Goal: Complete application form: Complete application form

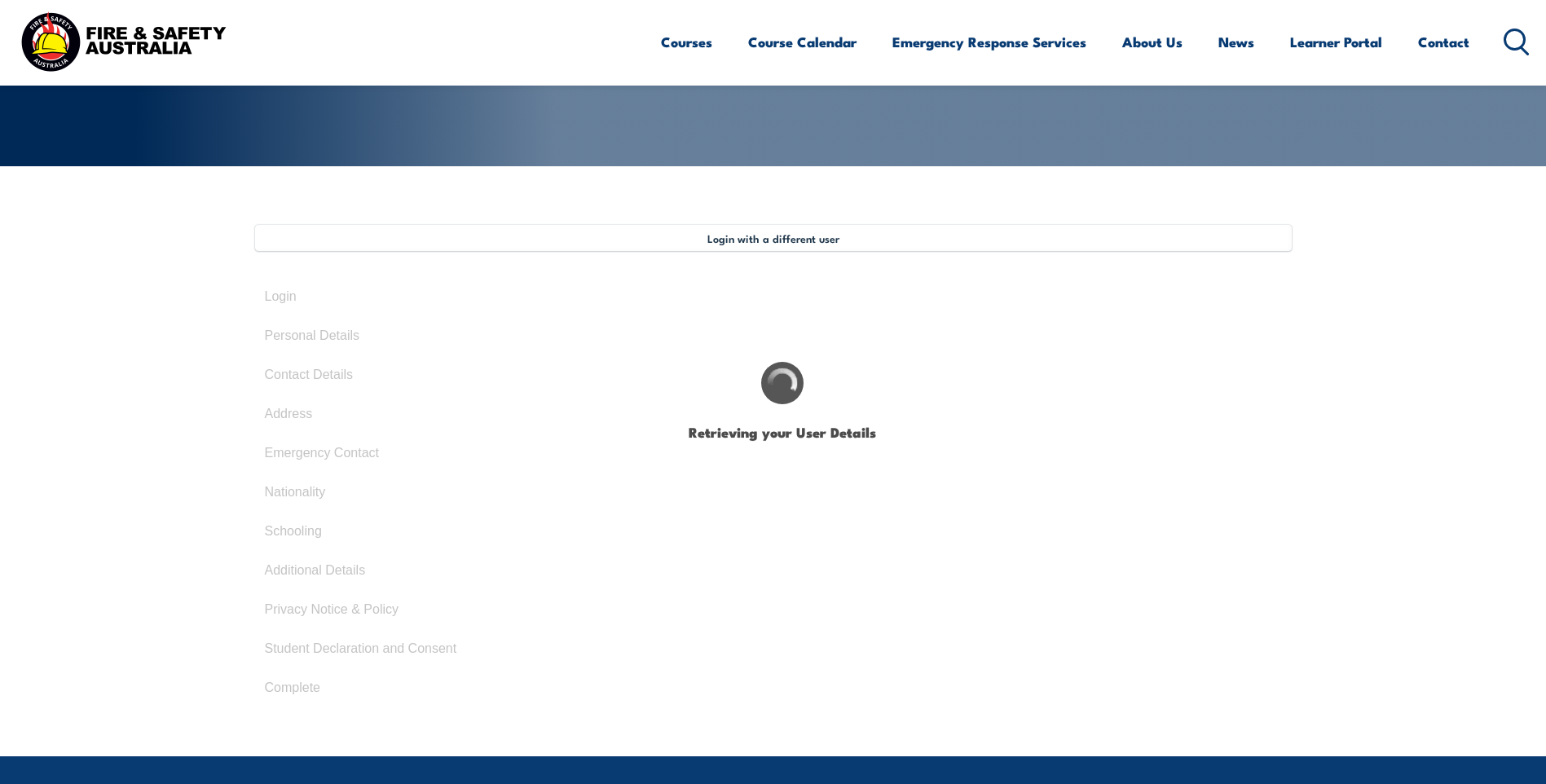
select select "Mr"
type input "[PERSON_NAME]"
type input "July 9, 1974"
select select "M"
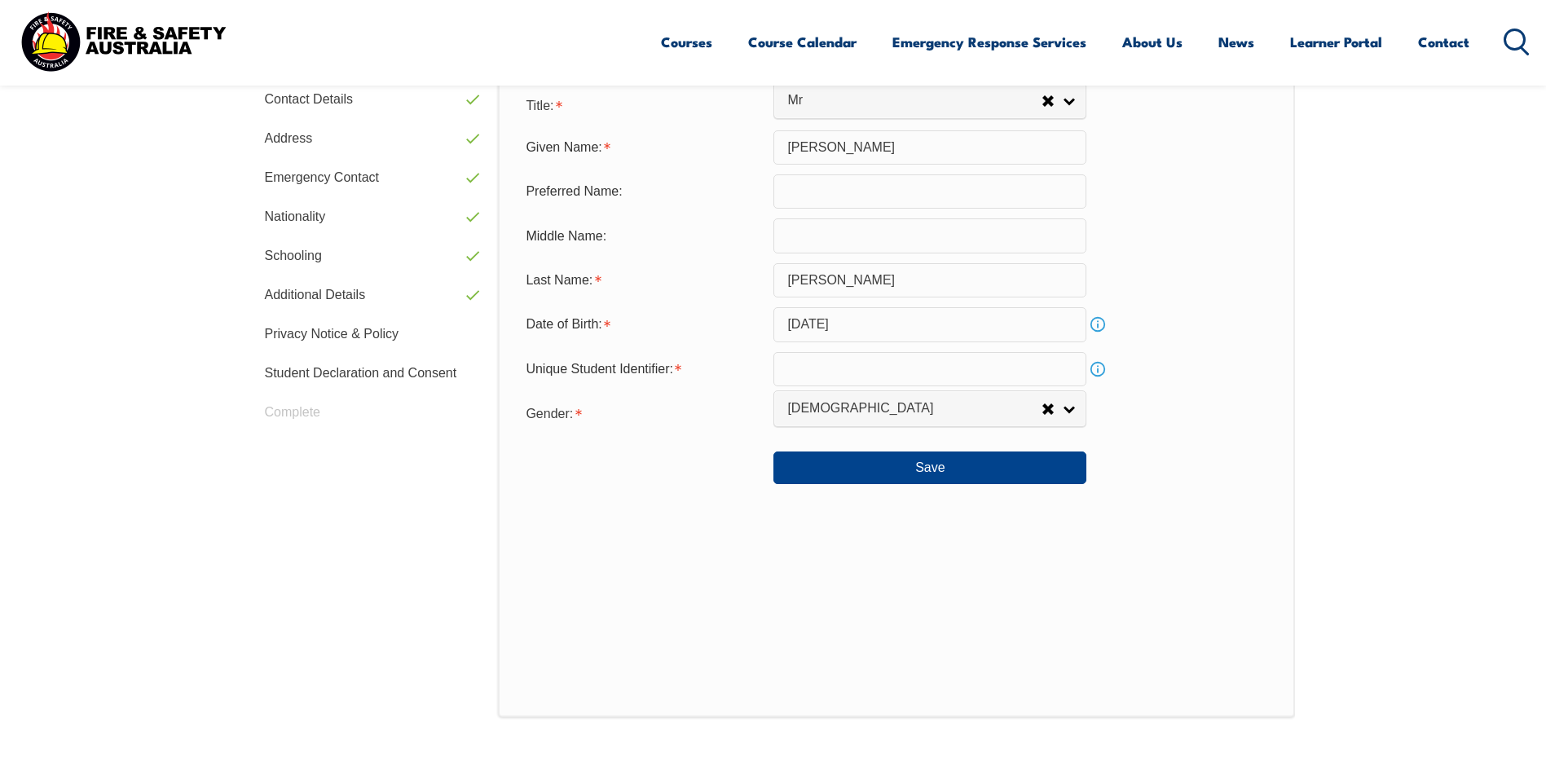
scroll to position [591, 0]
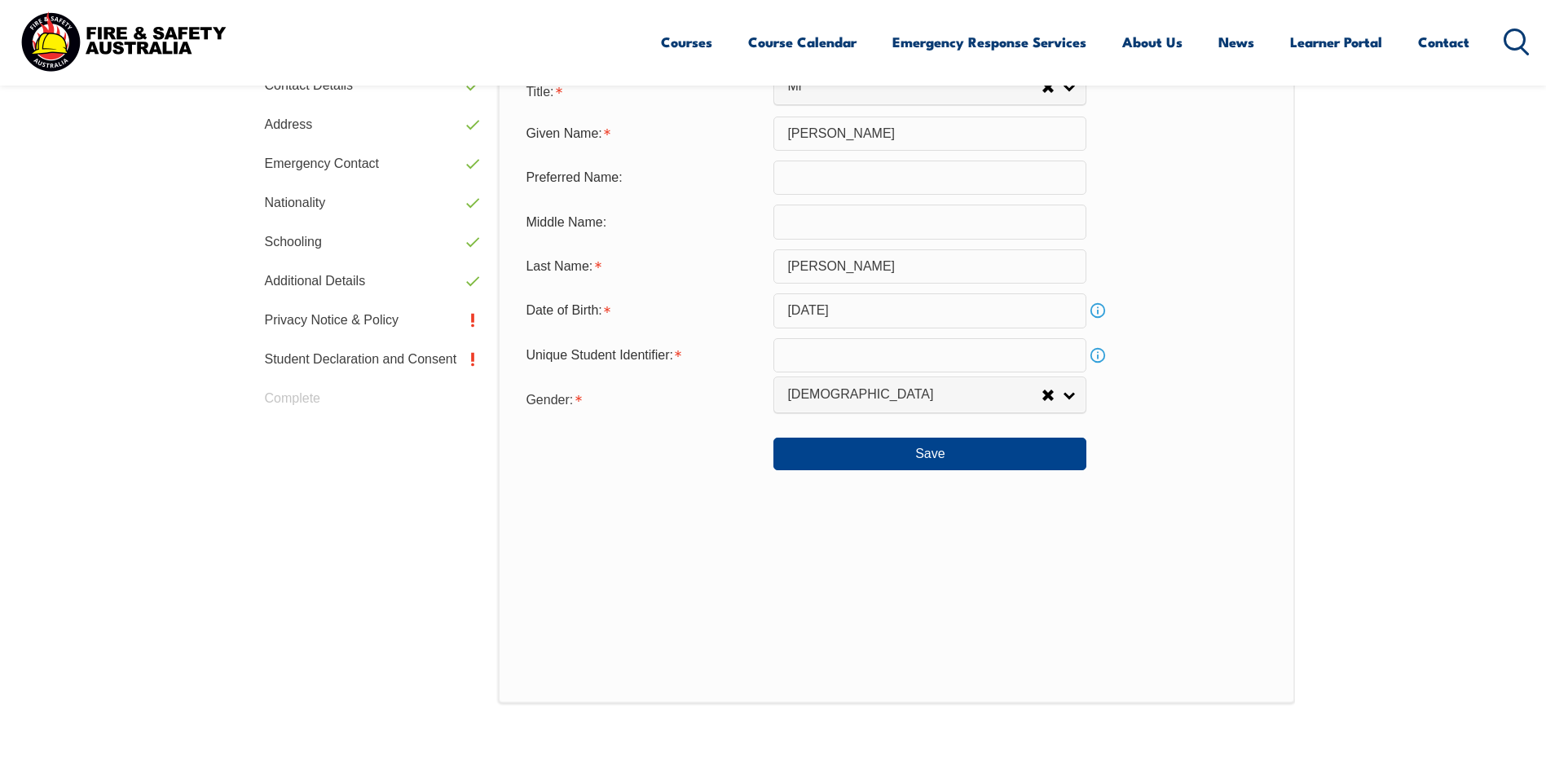
click at [830, 358] on input "text" at bounding box center [930, 355] width 313 height 34
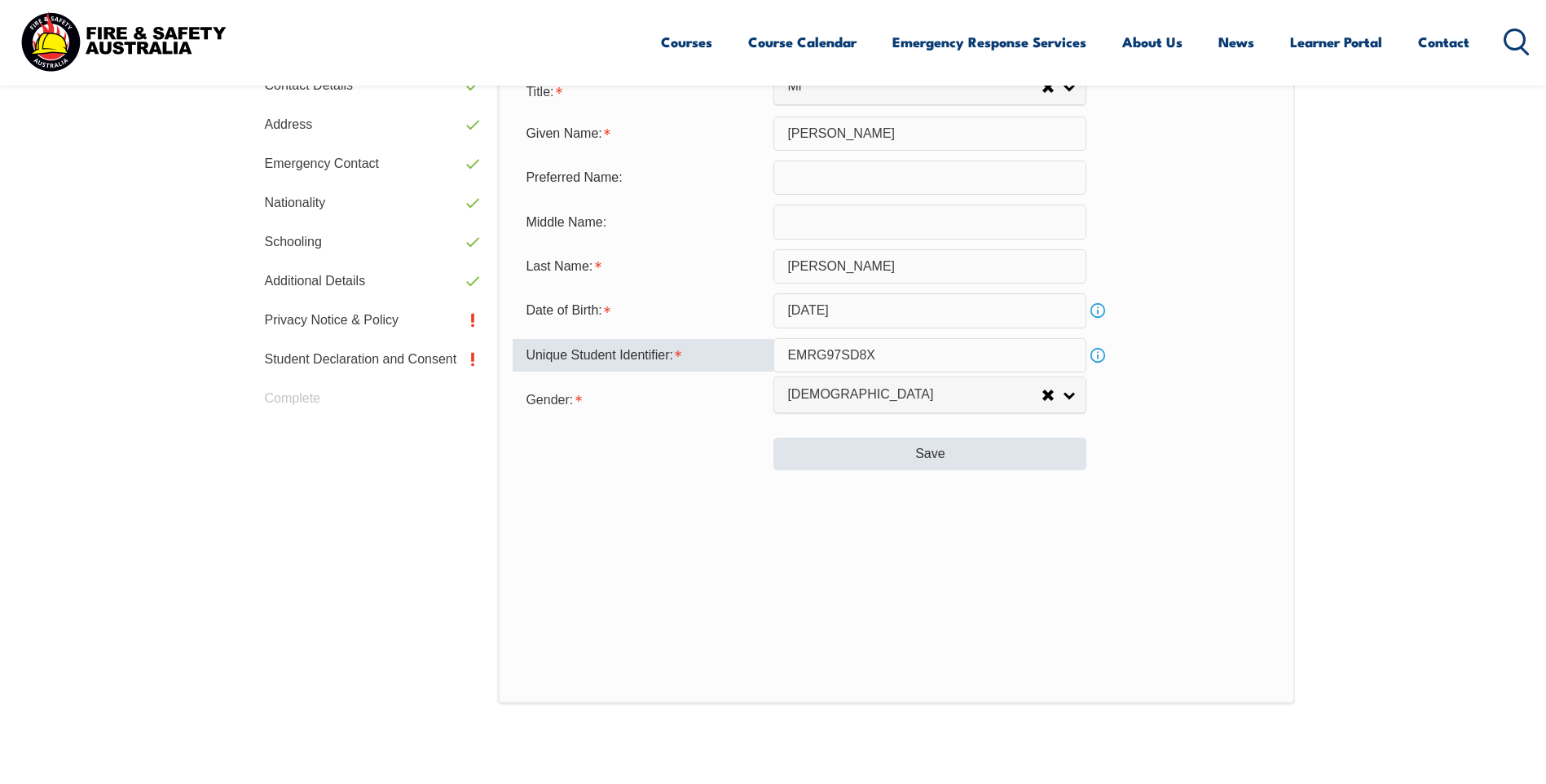
type input "EMRG97SD8X"
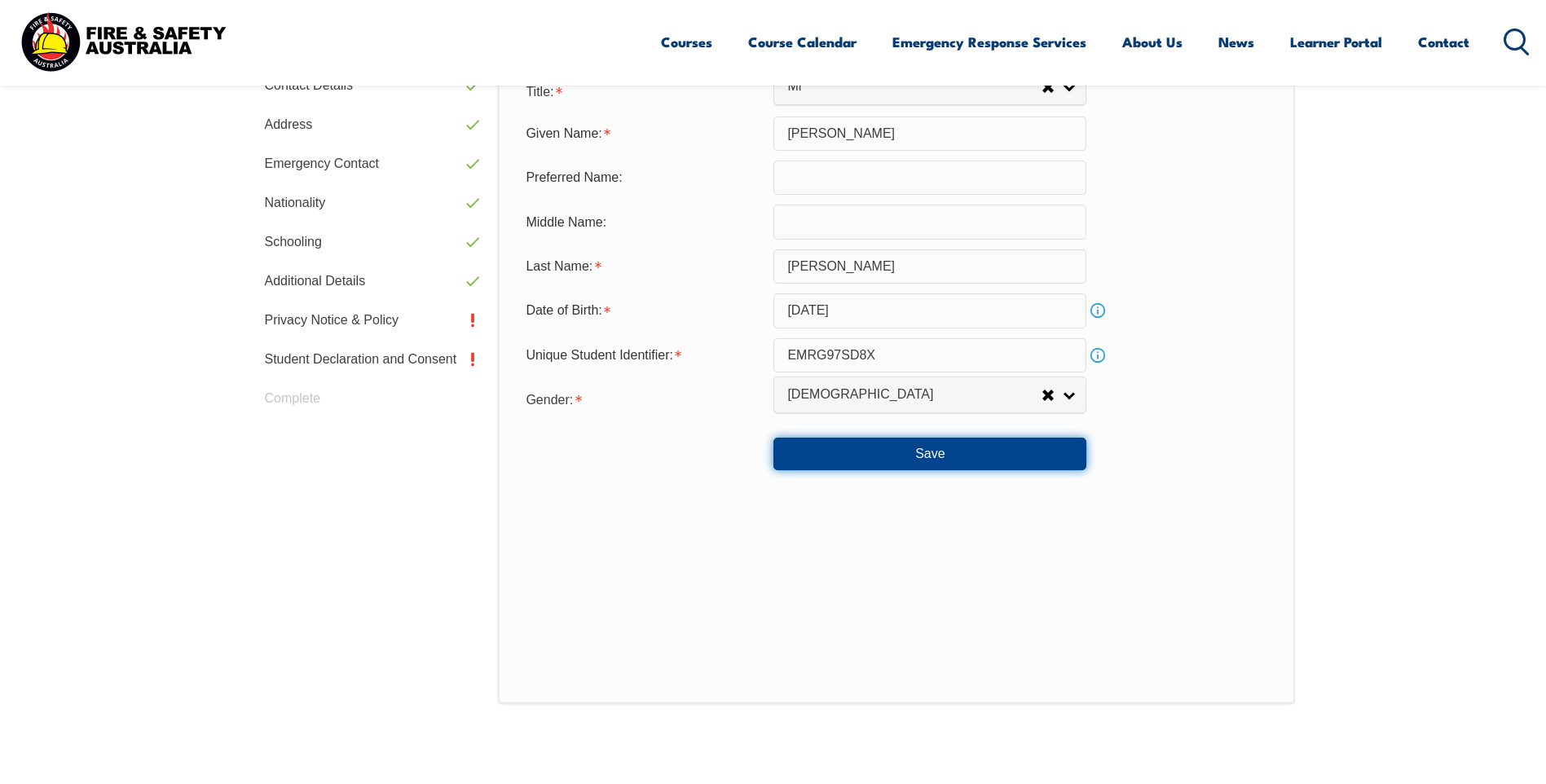
click at [951, 453] on button "Save" at bounding box center [930, 453] width 313 height 32
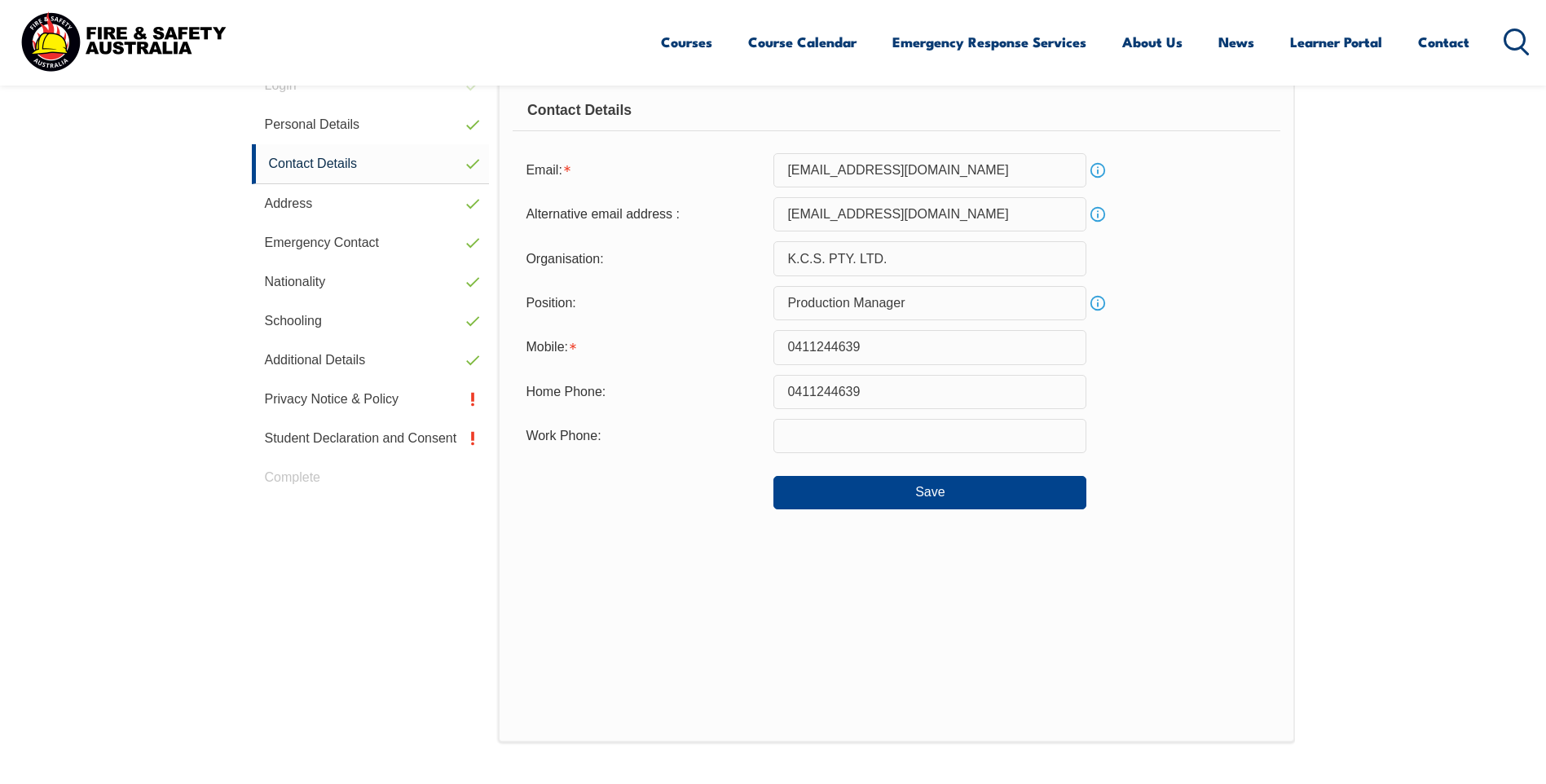
scroll to position [444, 0]
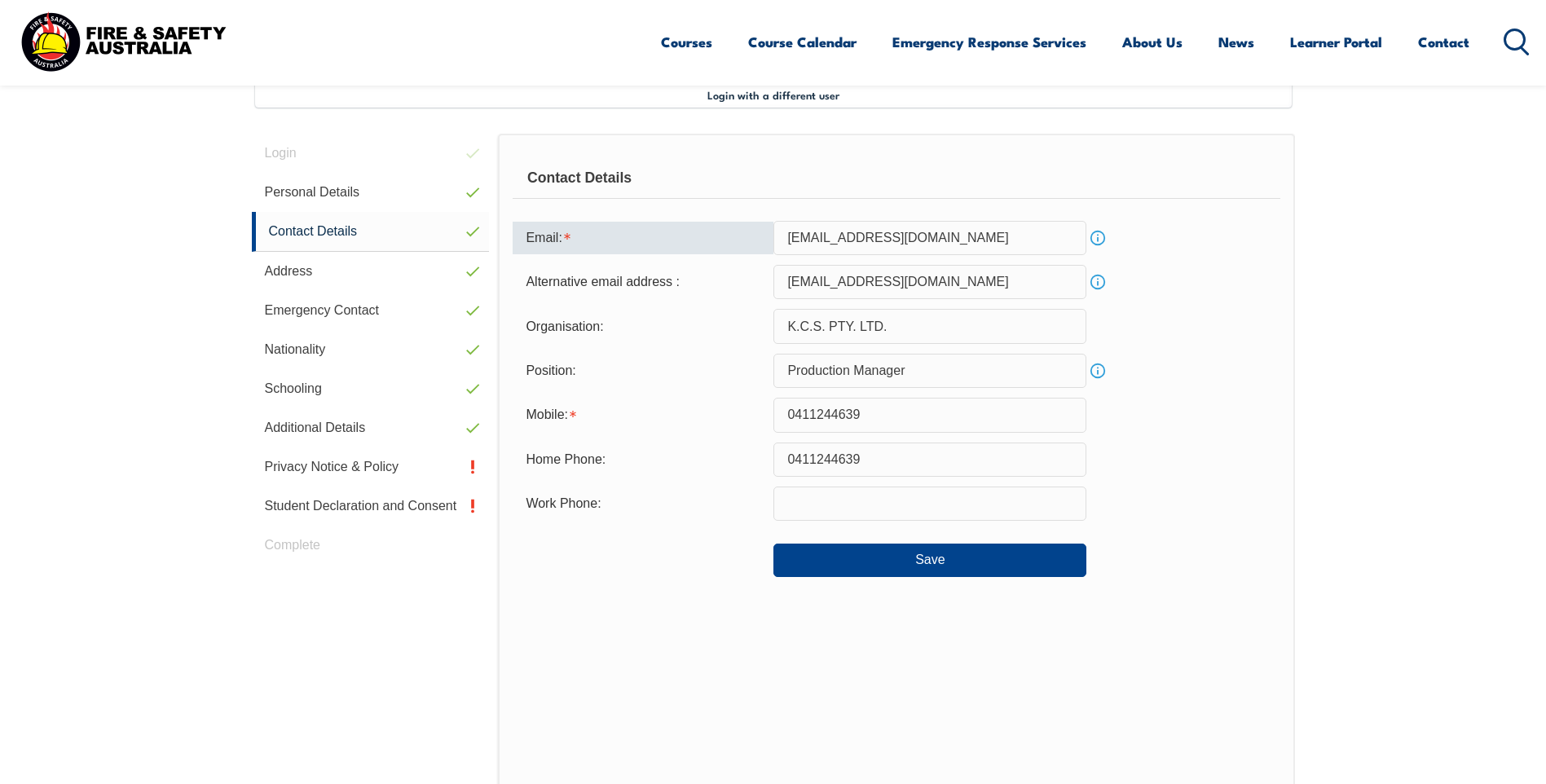
click at [787, 236] on input "shanecampbell@kcsaustralia.com.au" at bounding box center [930, 238] width 313 height 34
type input "shanepacko@hotmail.com"
click at [942, 282] on input "shanepacko@hotmail.com" at bounding box center [930, 282] width 313 height 34
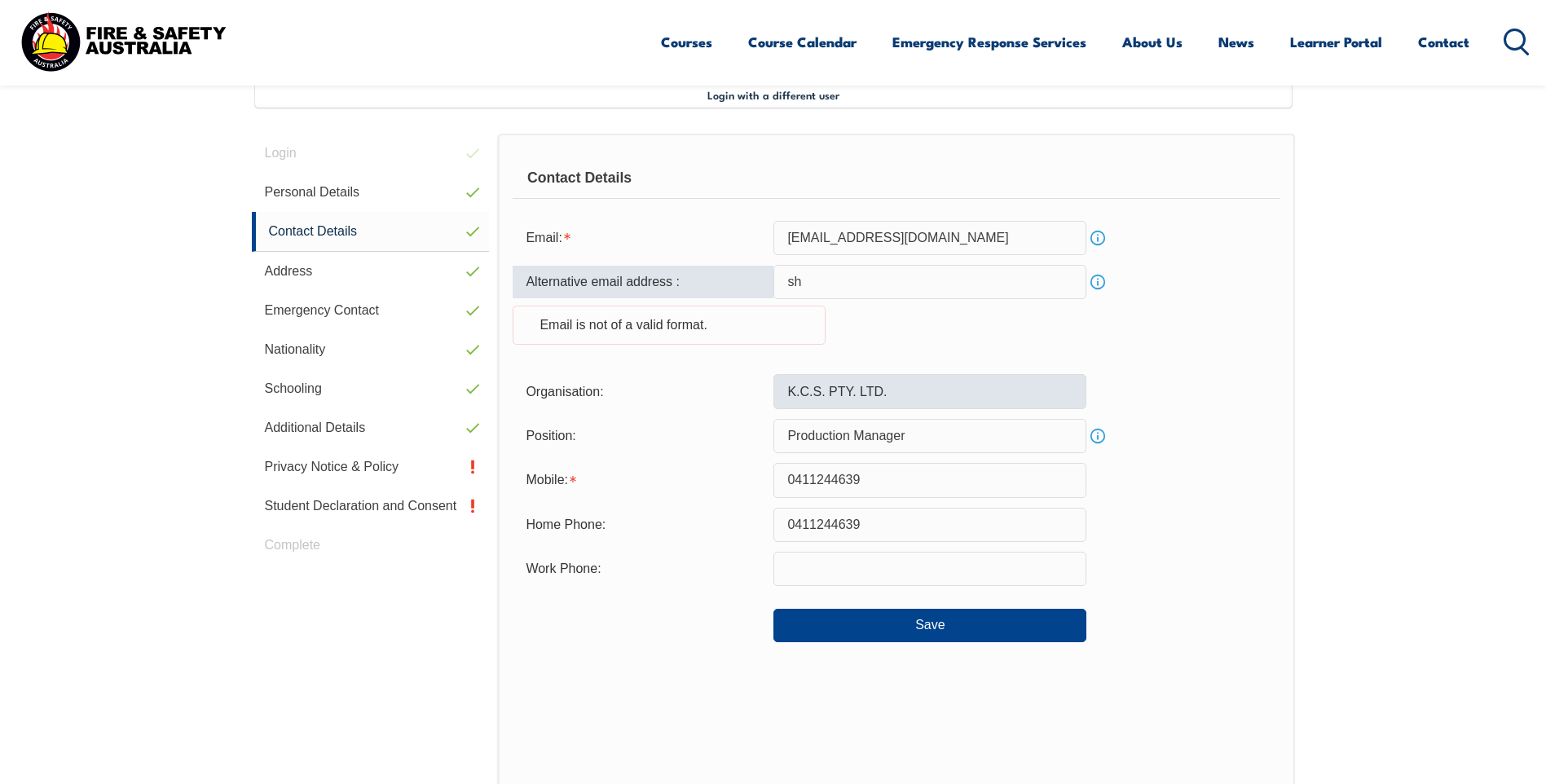
type input "s"
type input "Shanecampbell@kcsaustralia.com.au"
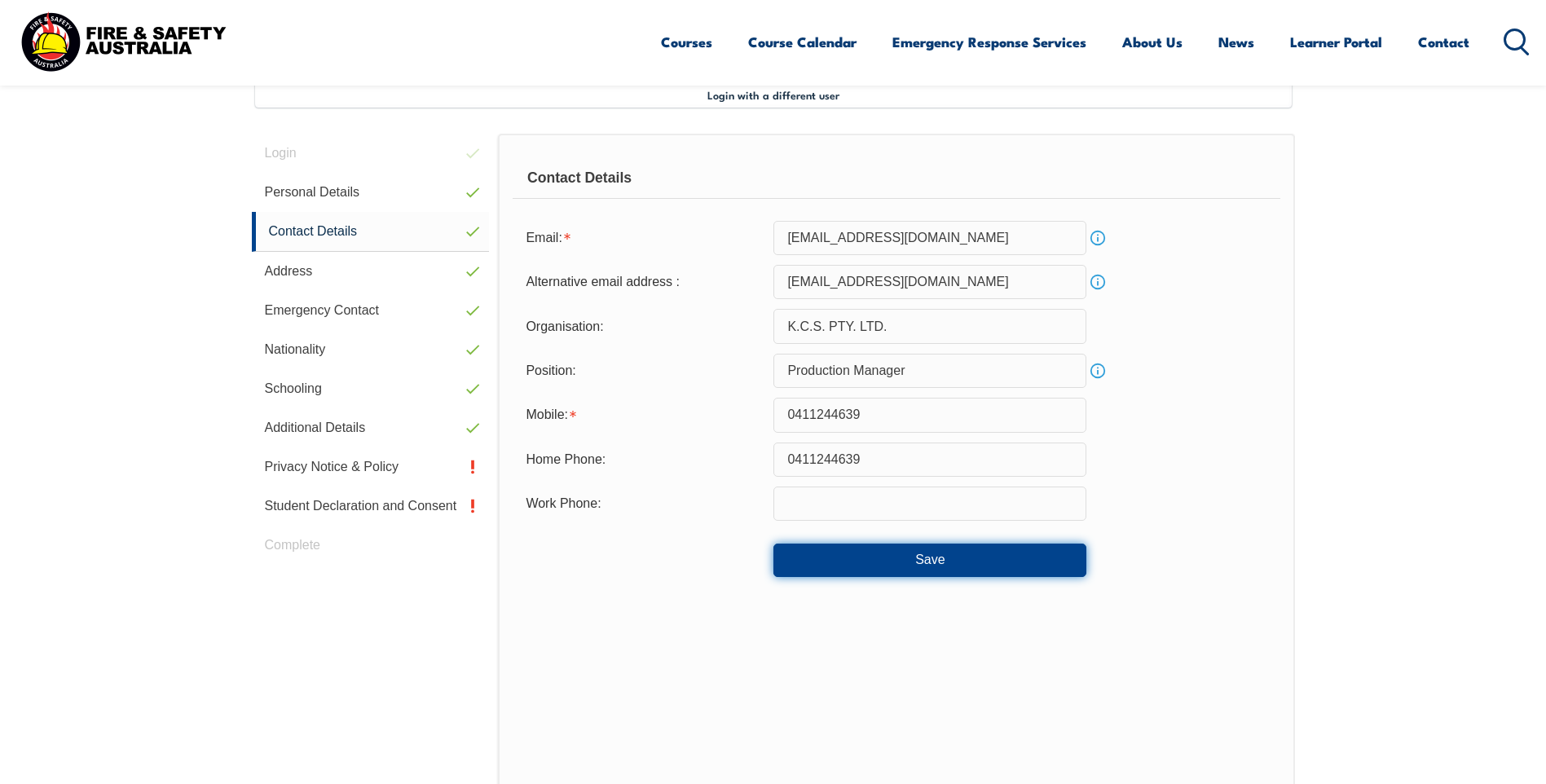
click at [908, 561] on button "Save" at bounding box center [930, 560] width 313 height 32
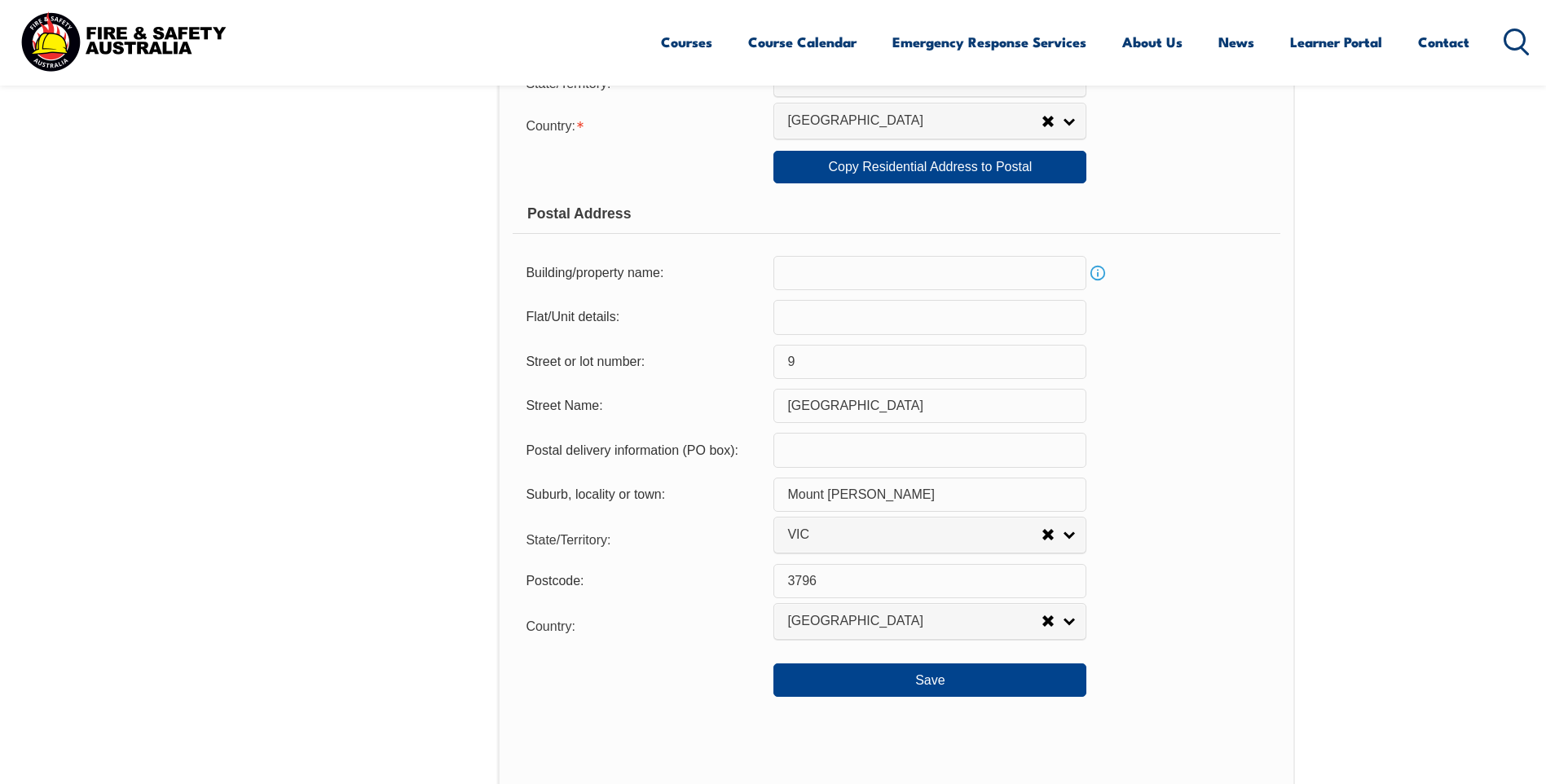
scroll to position [1015, 0]
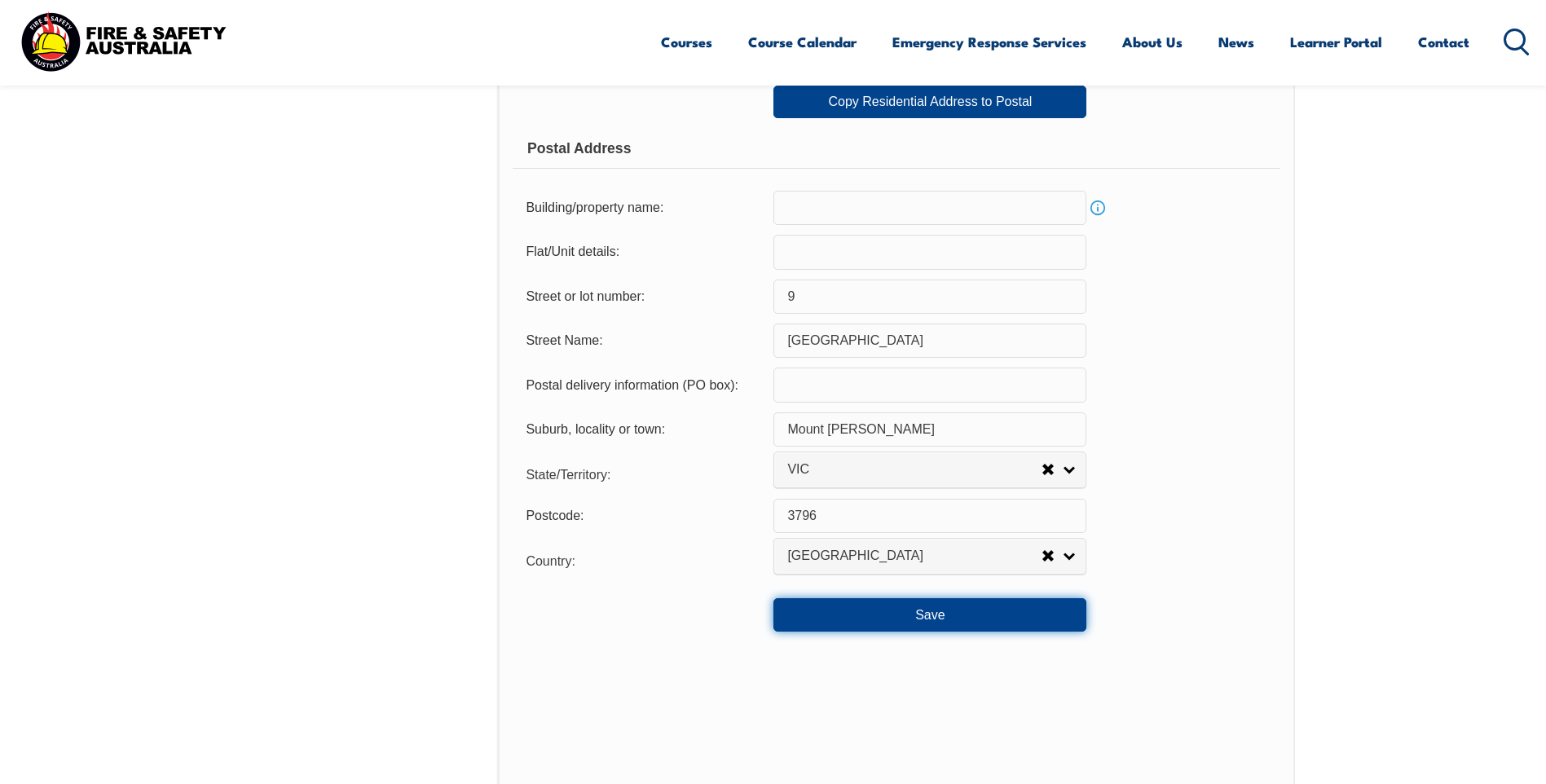
click at [957, 619] on button "Save" at bounding box center [930, 614] width 313 height 32
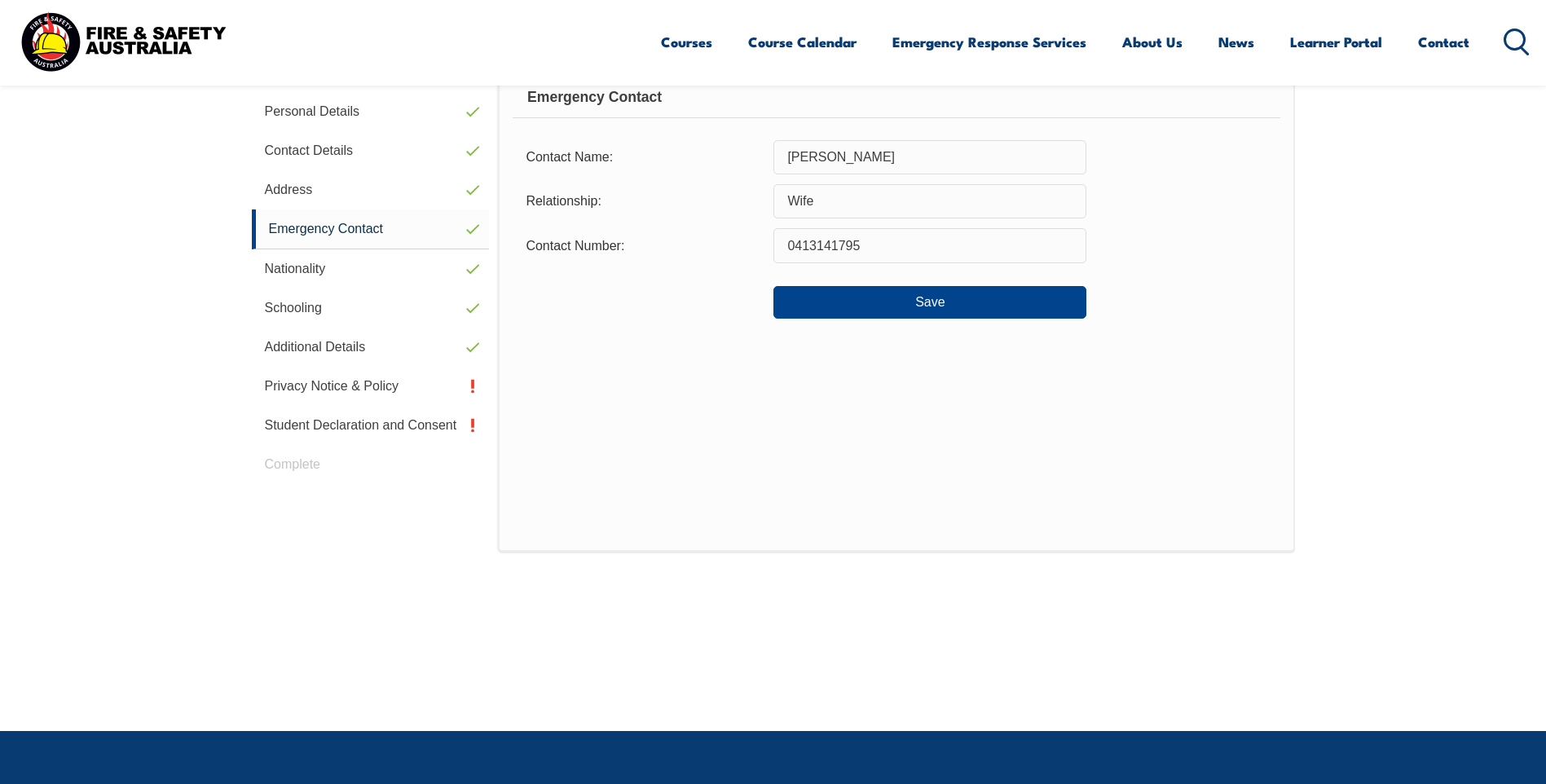
scroll to position [444, 0]
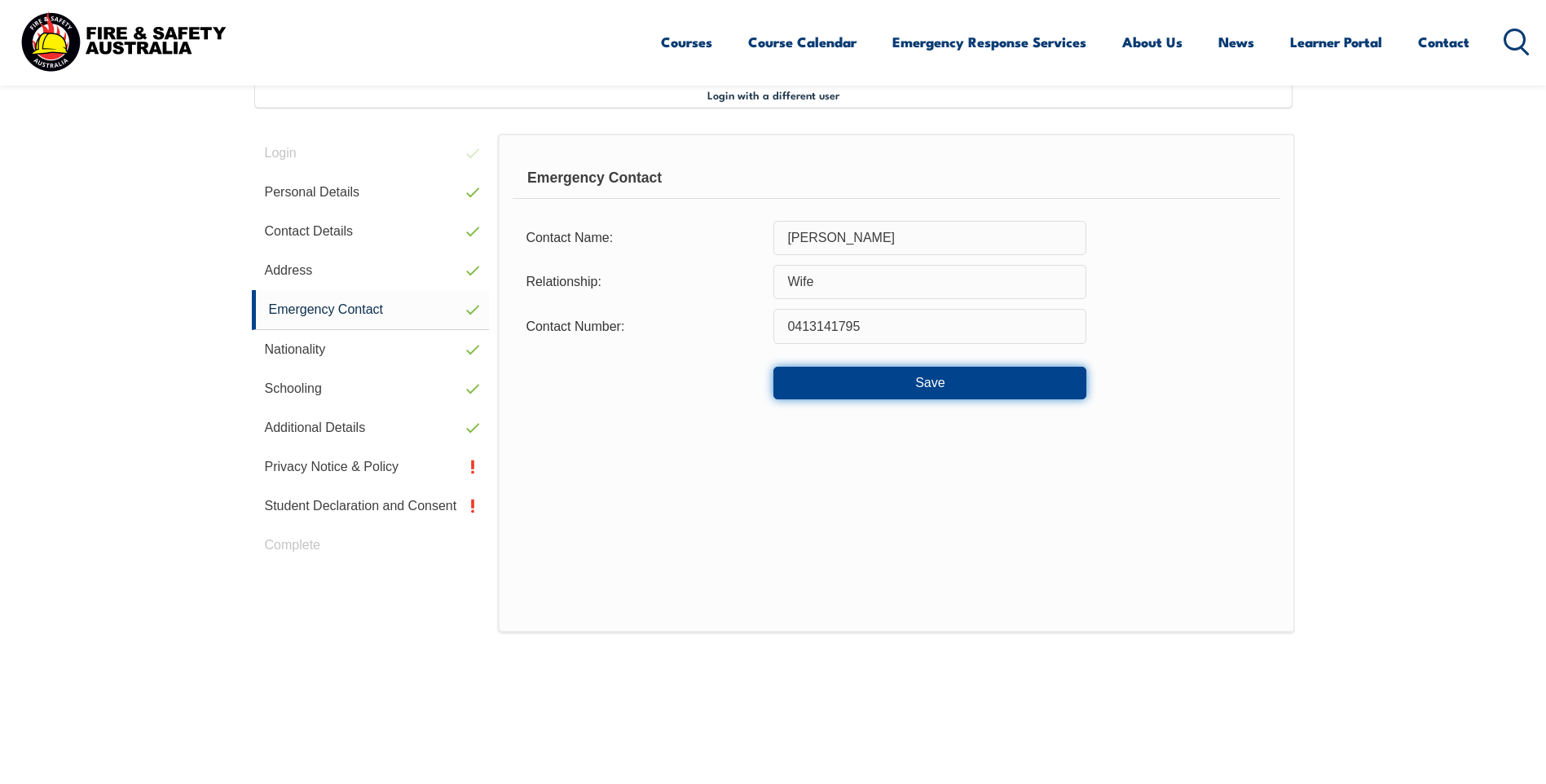
click at [941, 382] on button "Save" at bounding box center [930, 383] width 313 height 32
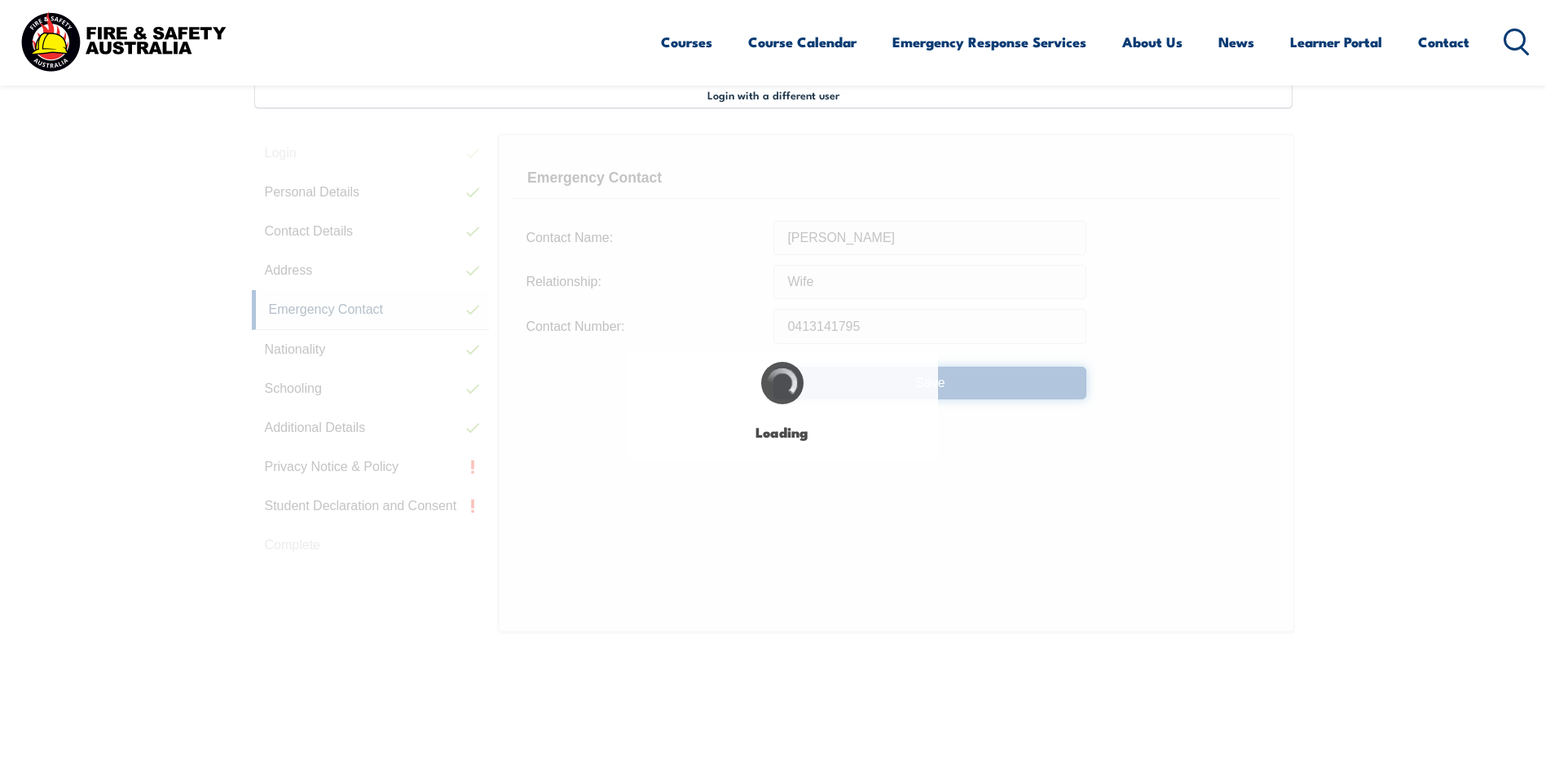
select select "false"
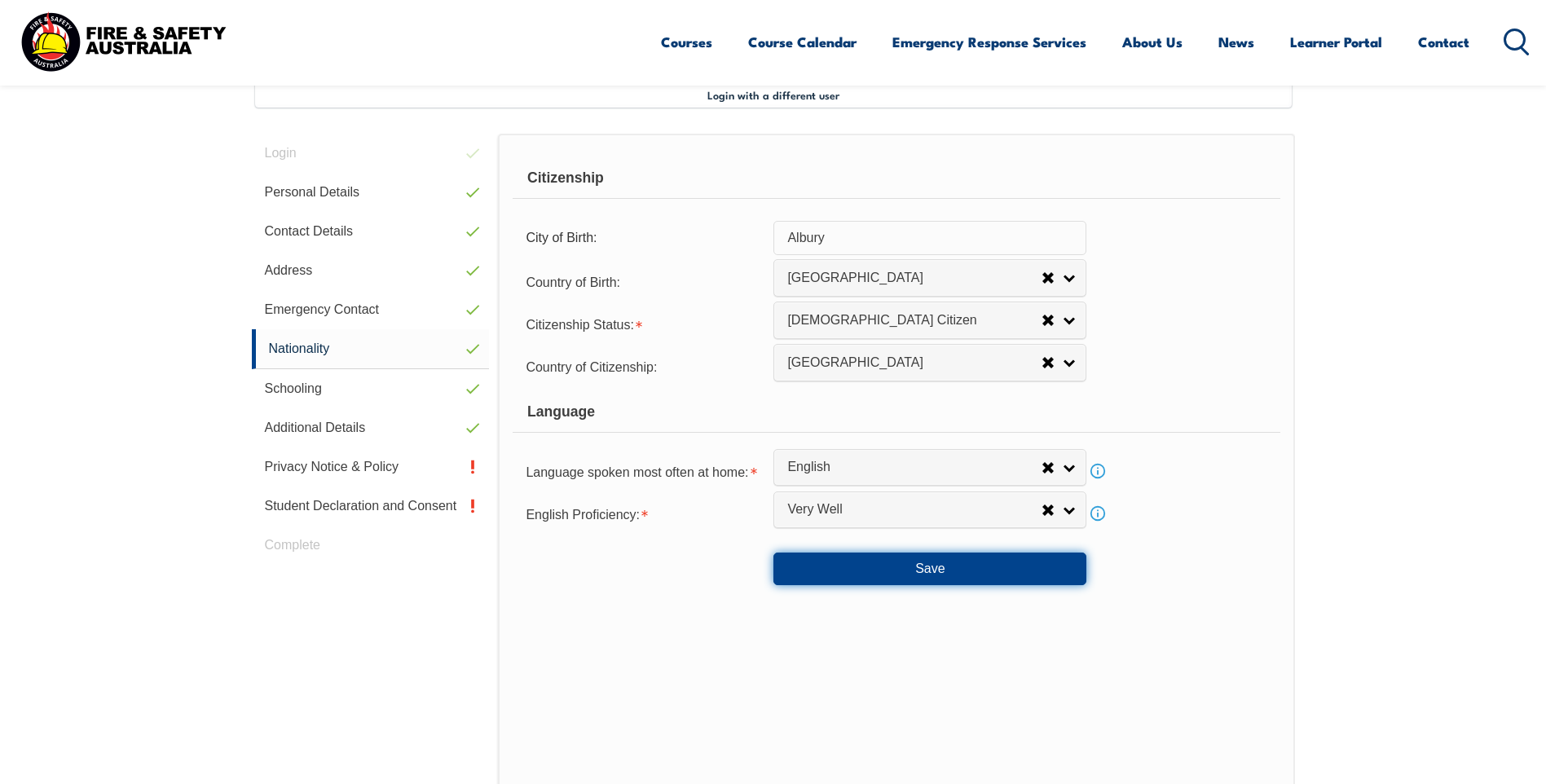
click at [941, 565] on button "Save" at bounding box center [930, 569] width 313 height 32
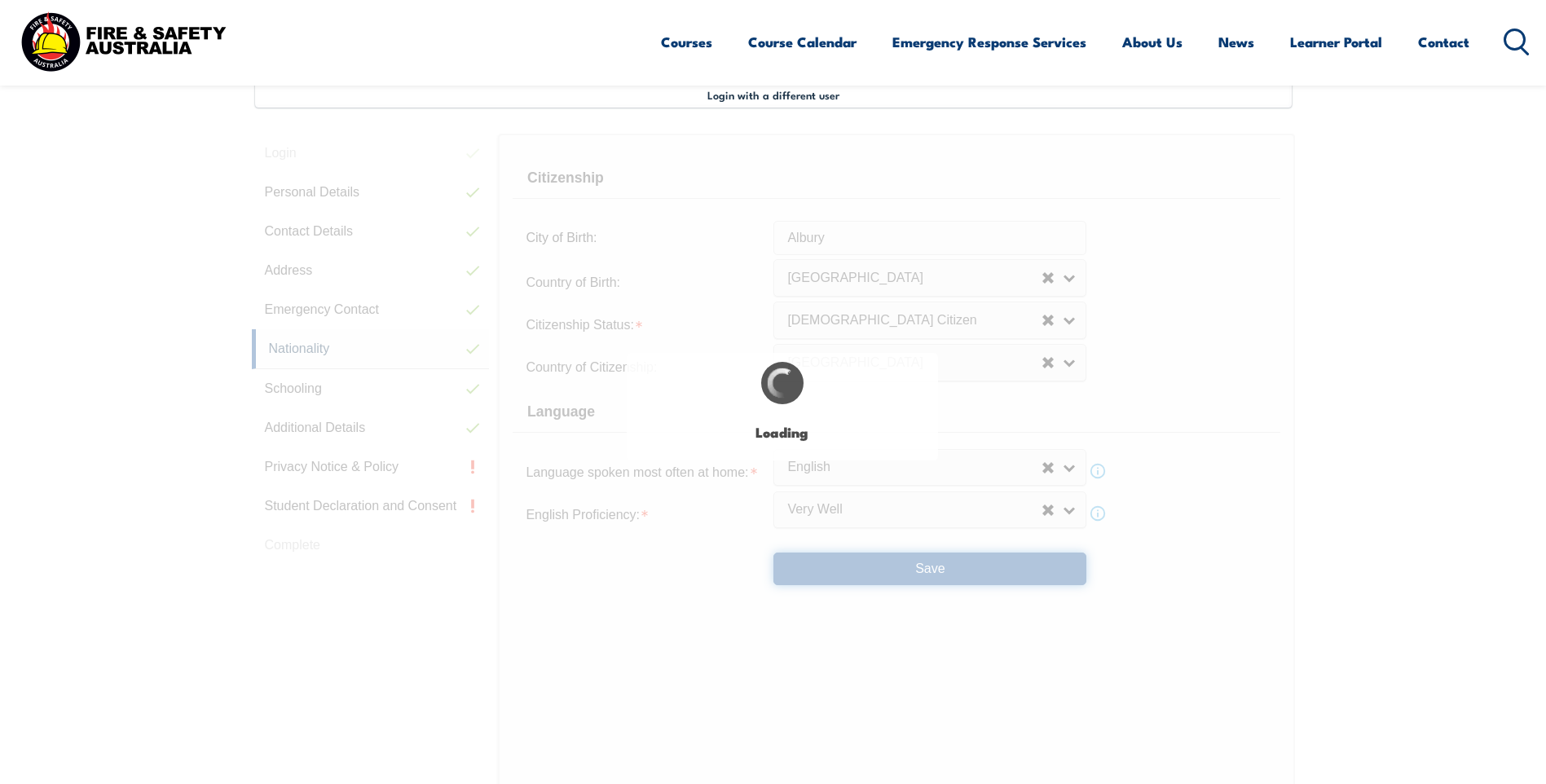
select select "false"
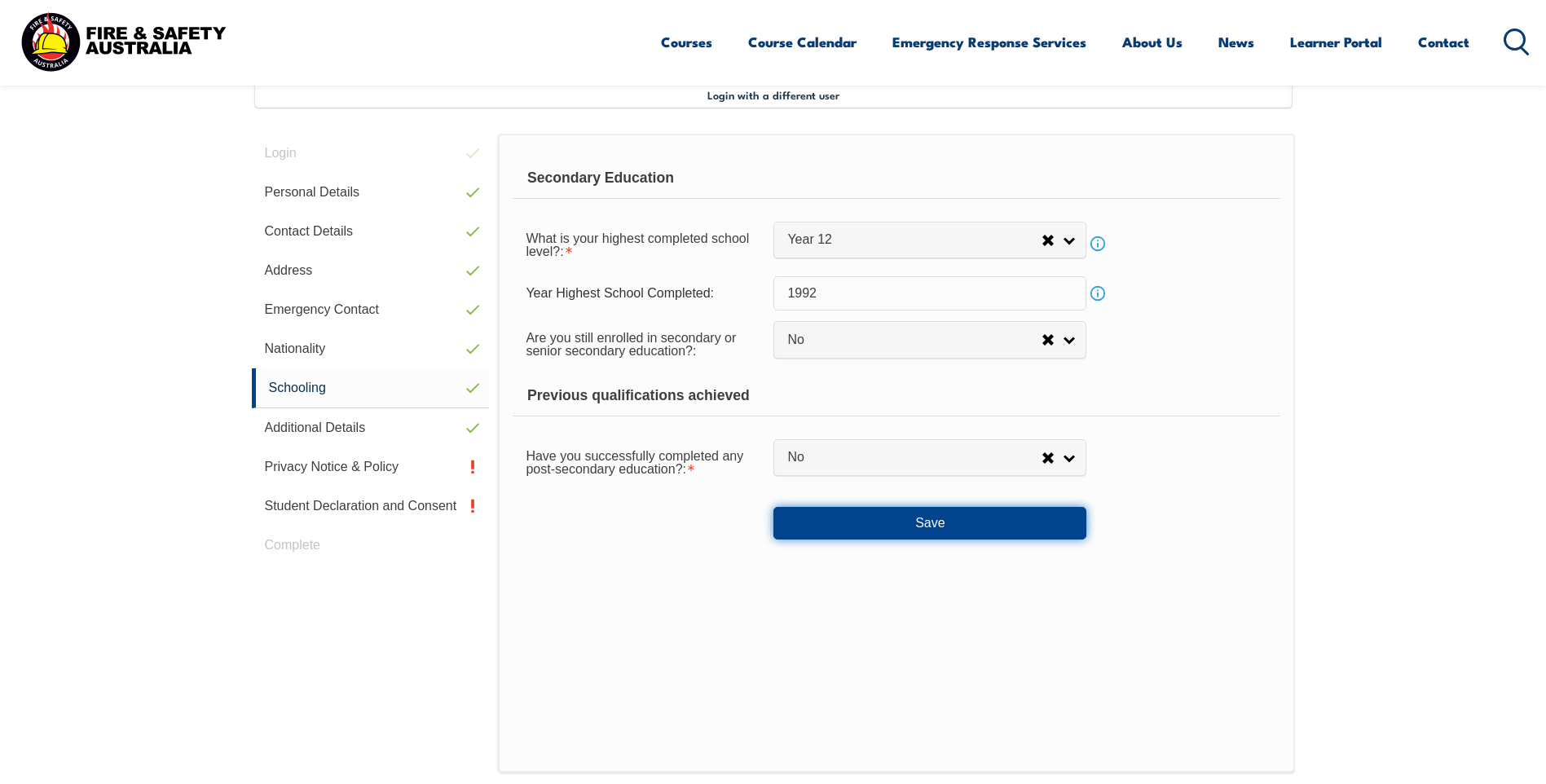
click at [930, 534] on button "Save" at bounding box center [930, 523] width 313 height 32
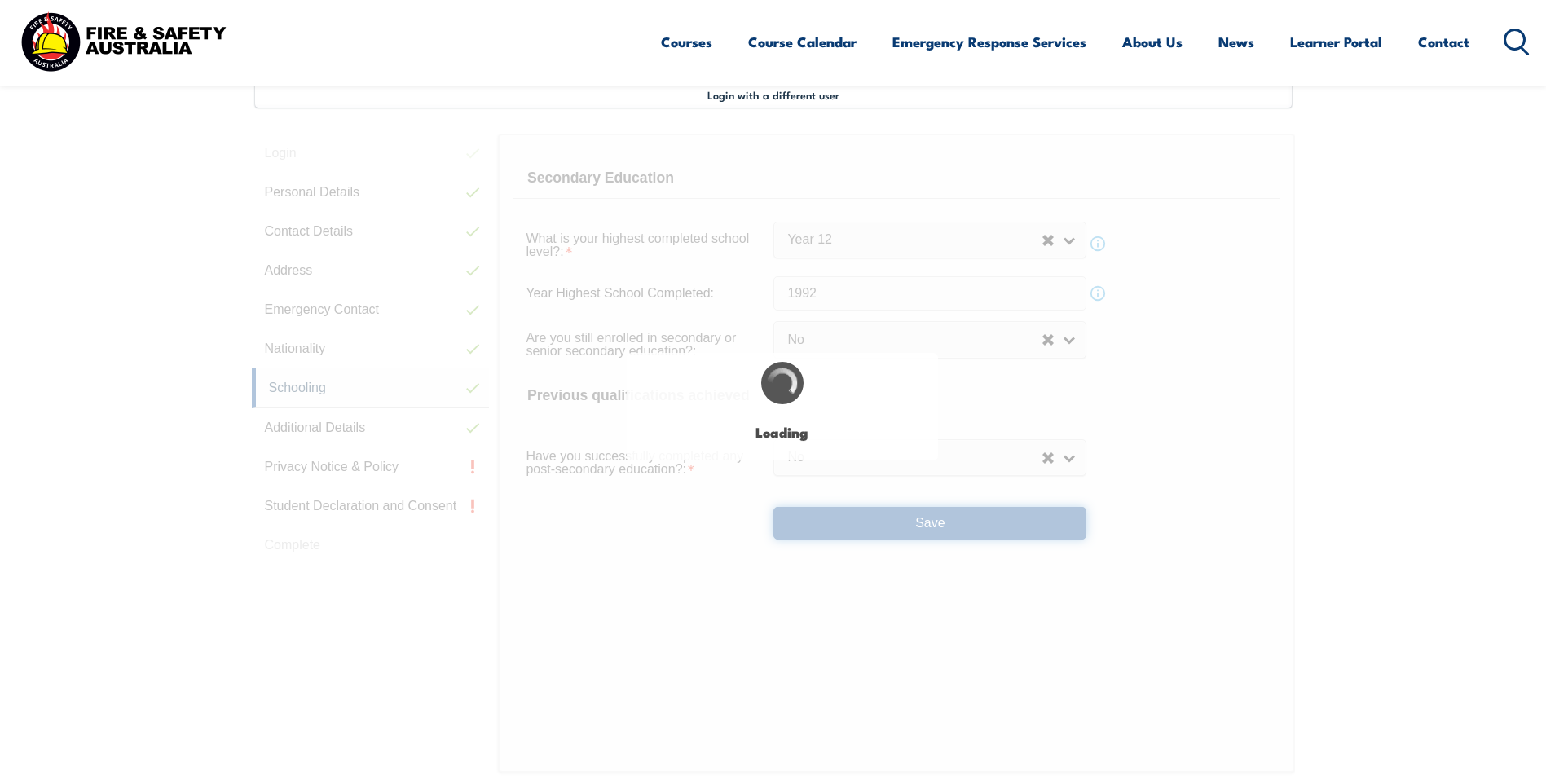
select select "false"
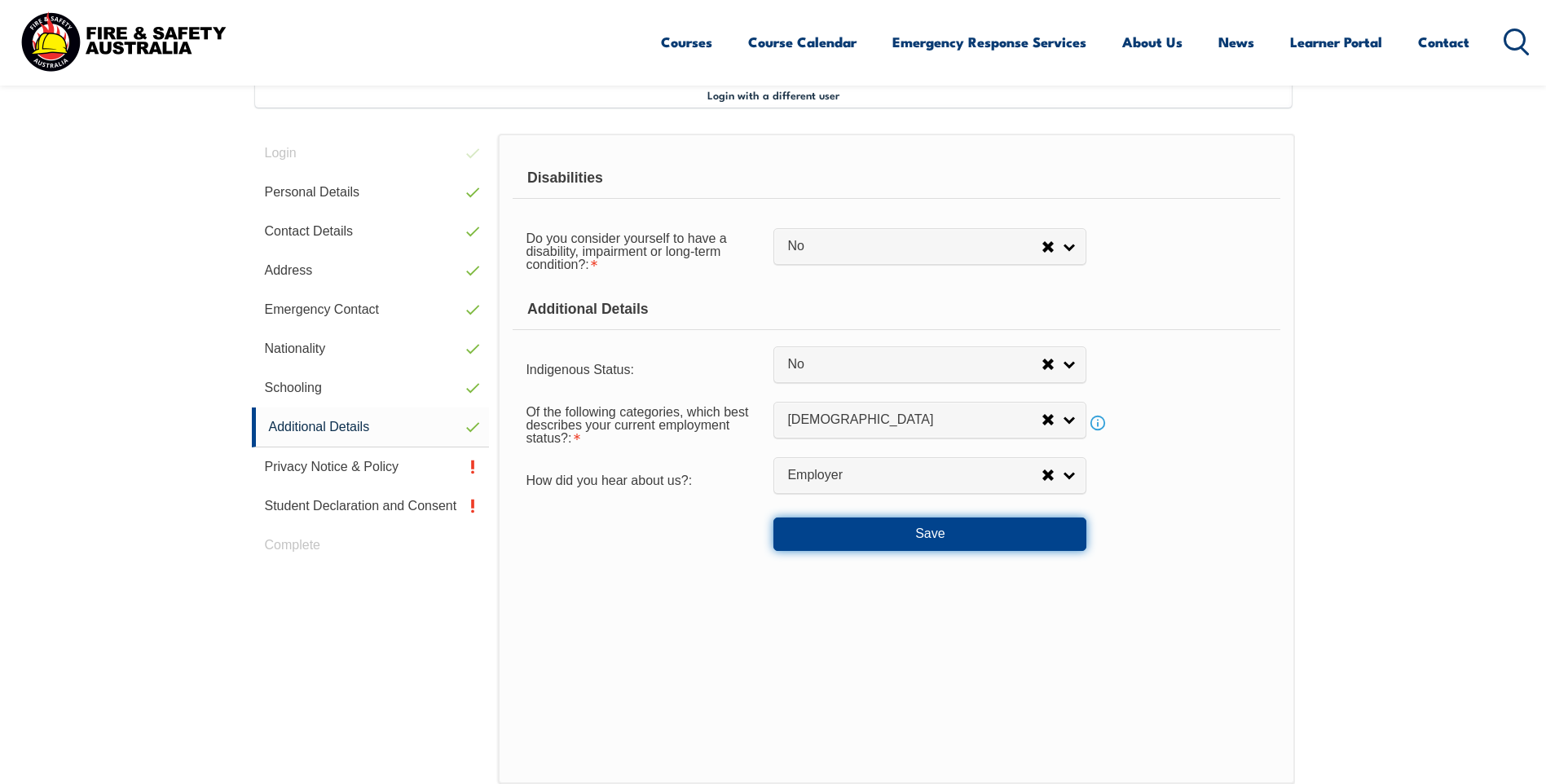
click at [930, 534] on button "Save" at bounding box center [930, 534] width 313 height 32
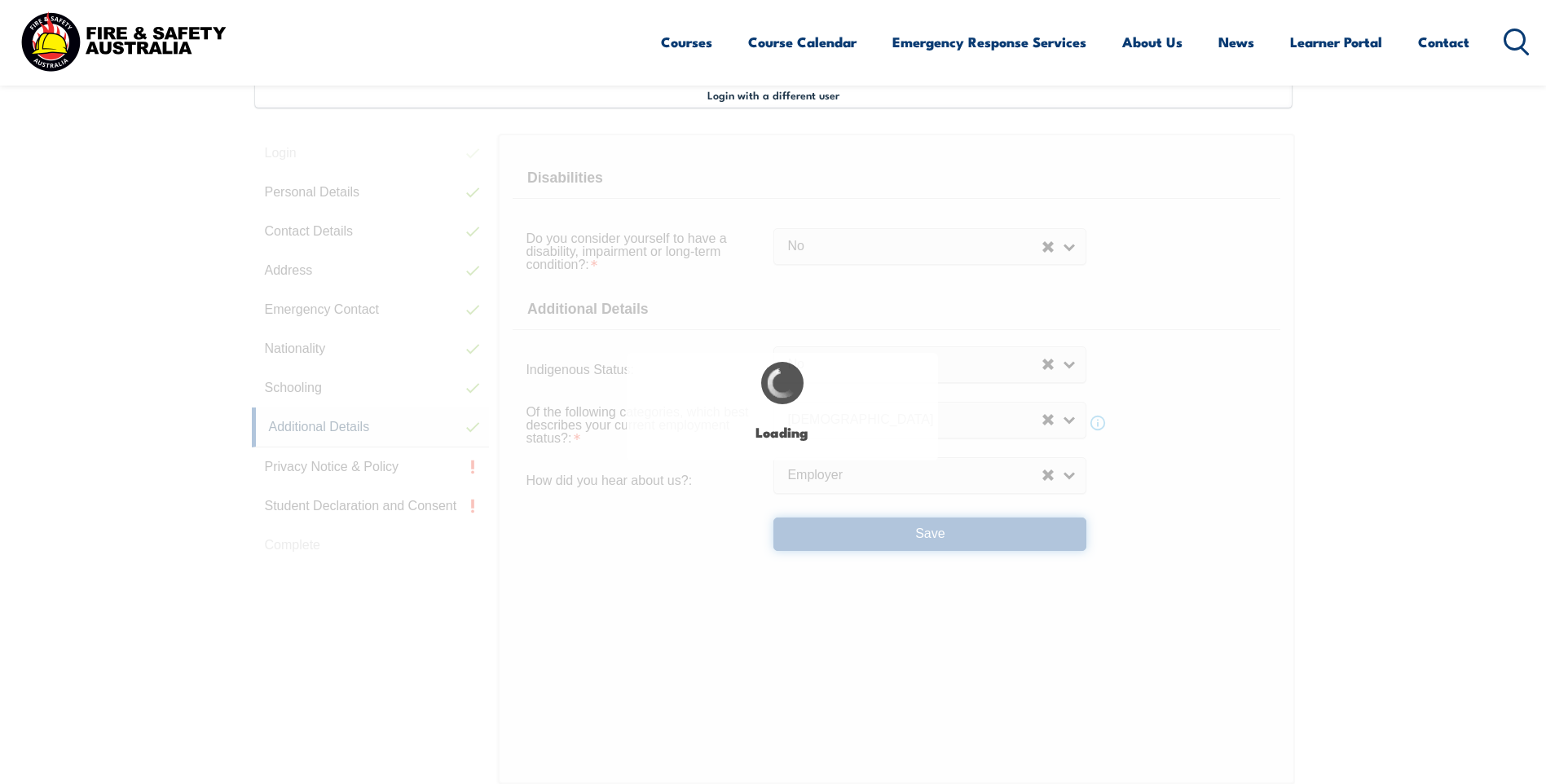
select select "false"
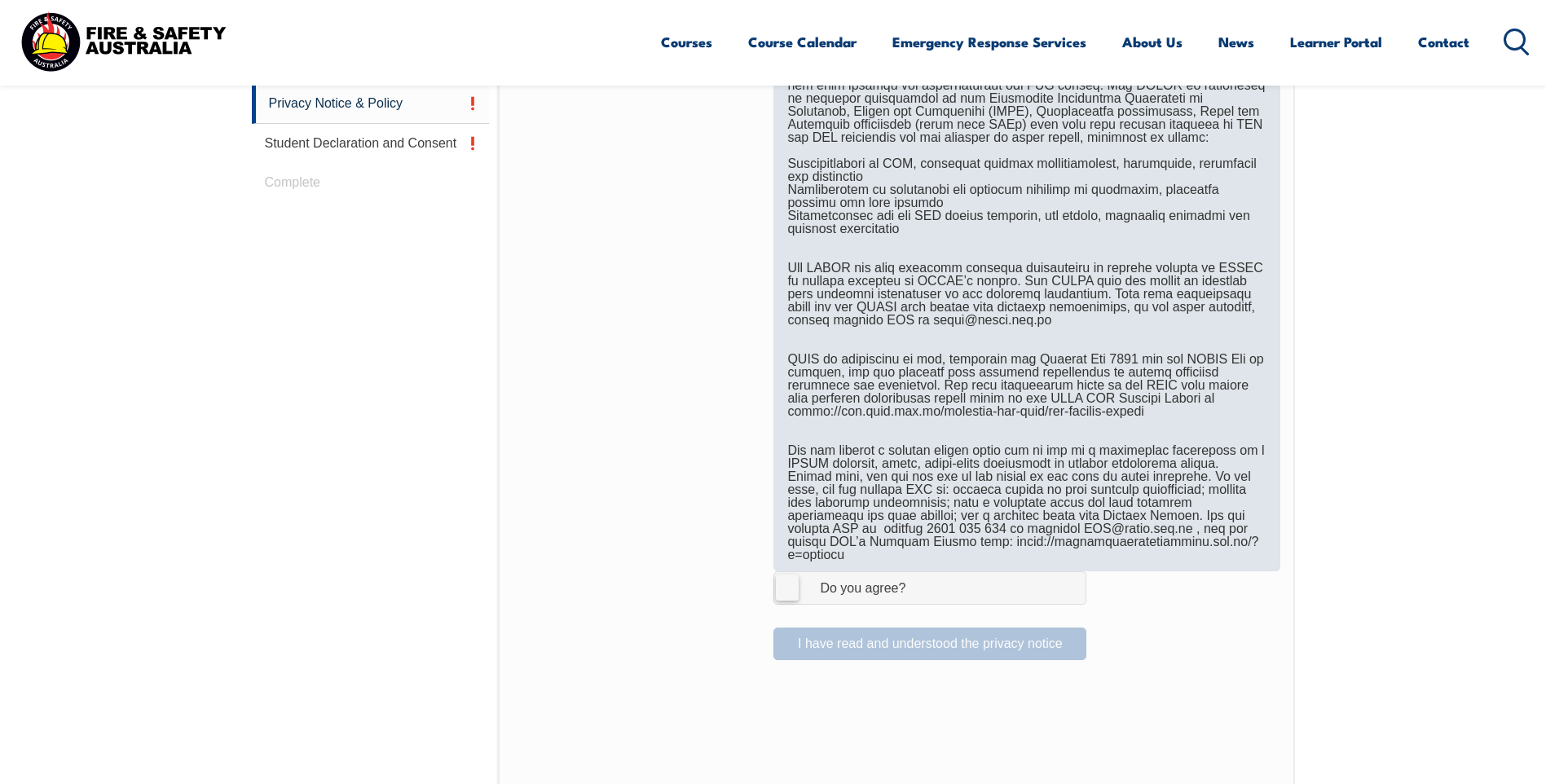
scroll to position [851, 0]
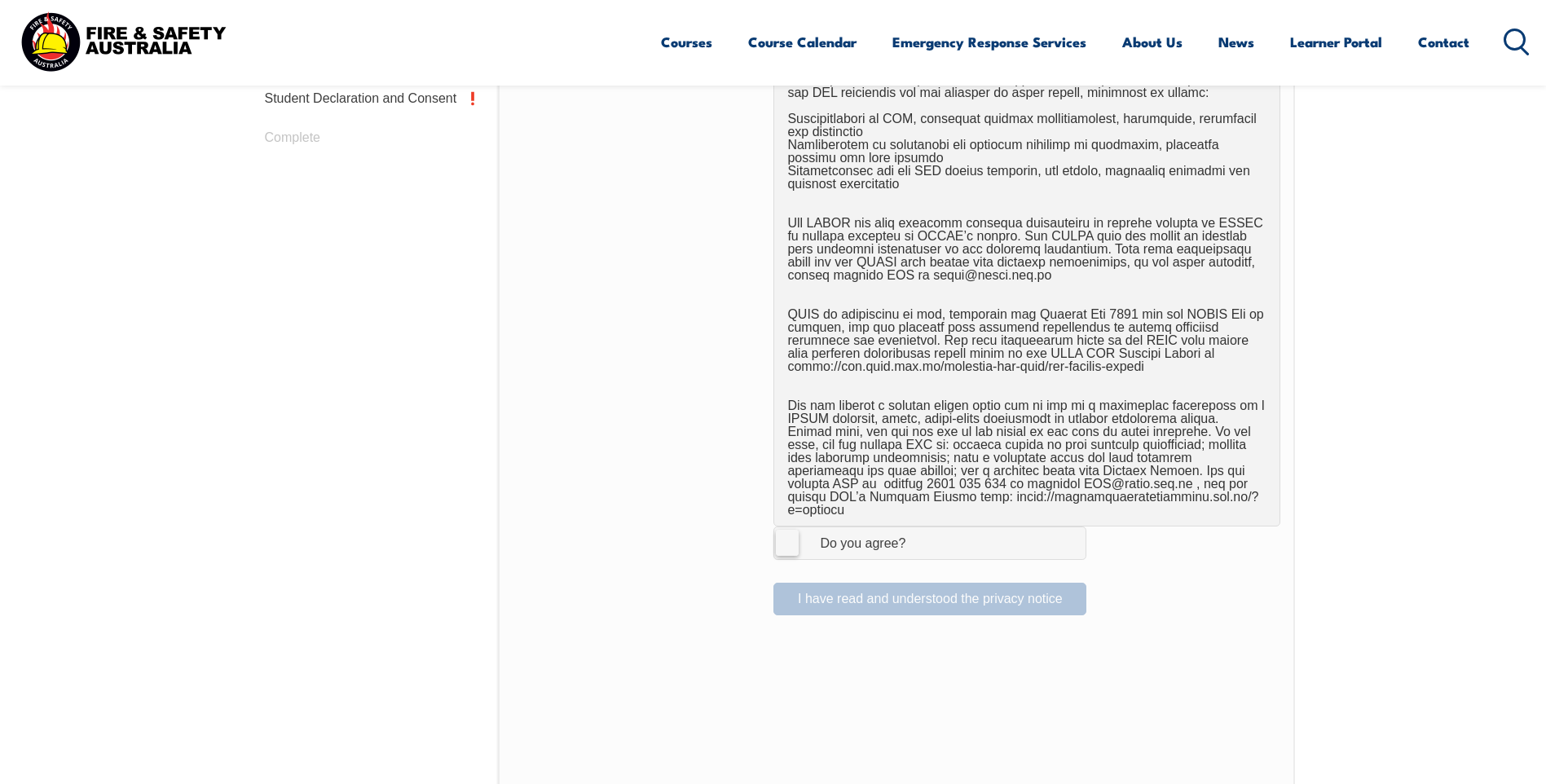
click at [785, 527] on label "I Agree Do you agree?" at bounding box center [930, 543] width 313 height 32
click at [918, 527] on input "I Agree Do you agree?" at bounding box center [932, 543] width 28 height 31
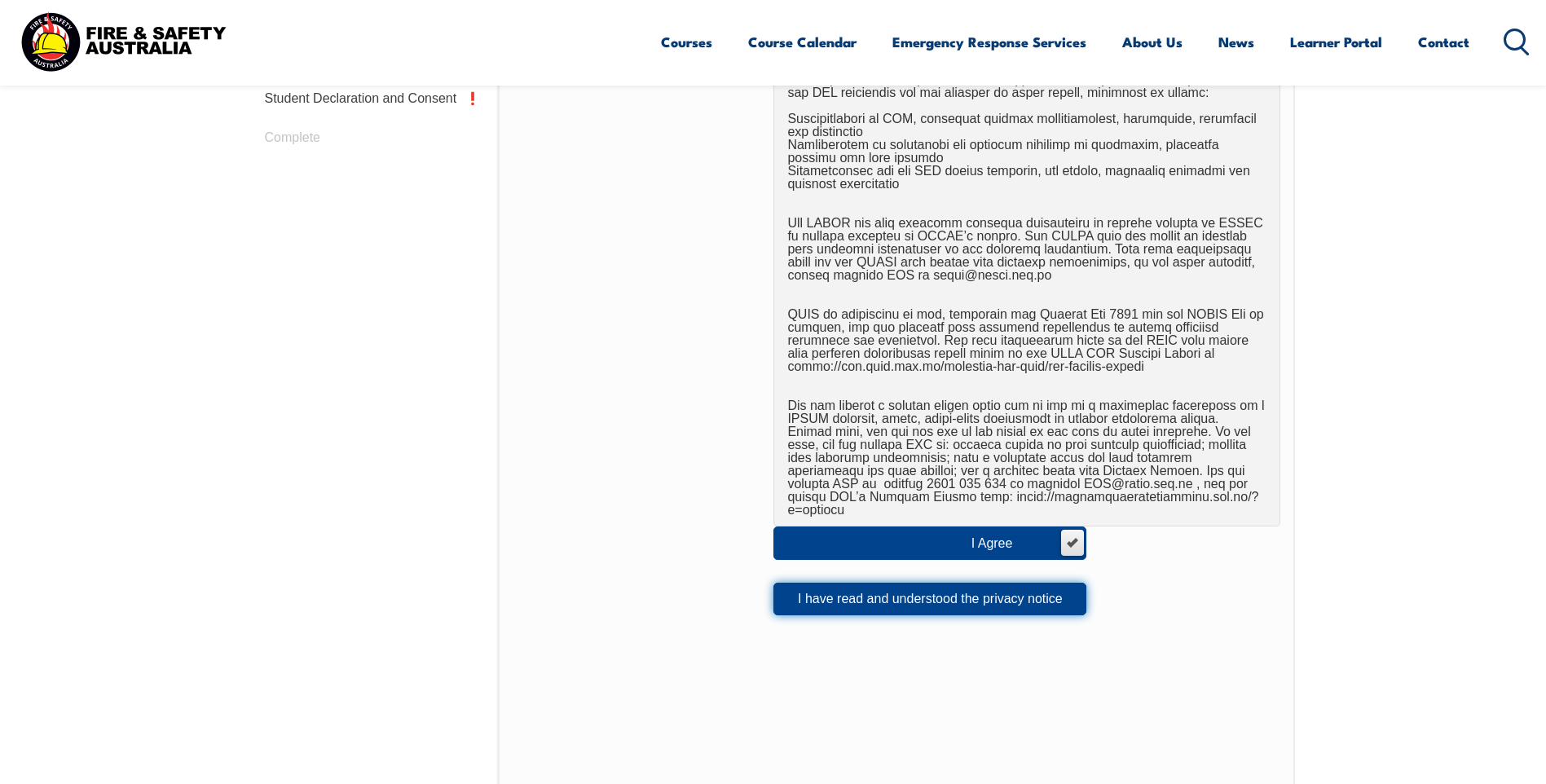
click at [875, 585] on button "I have read and understood the privacy notice" at bounding box center [930, 599] width 313 height 32
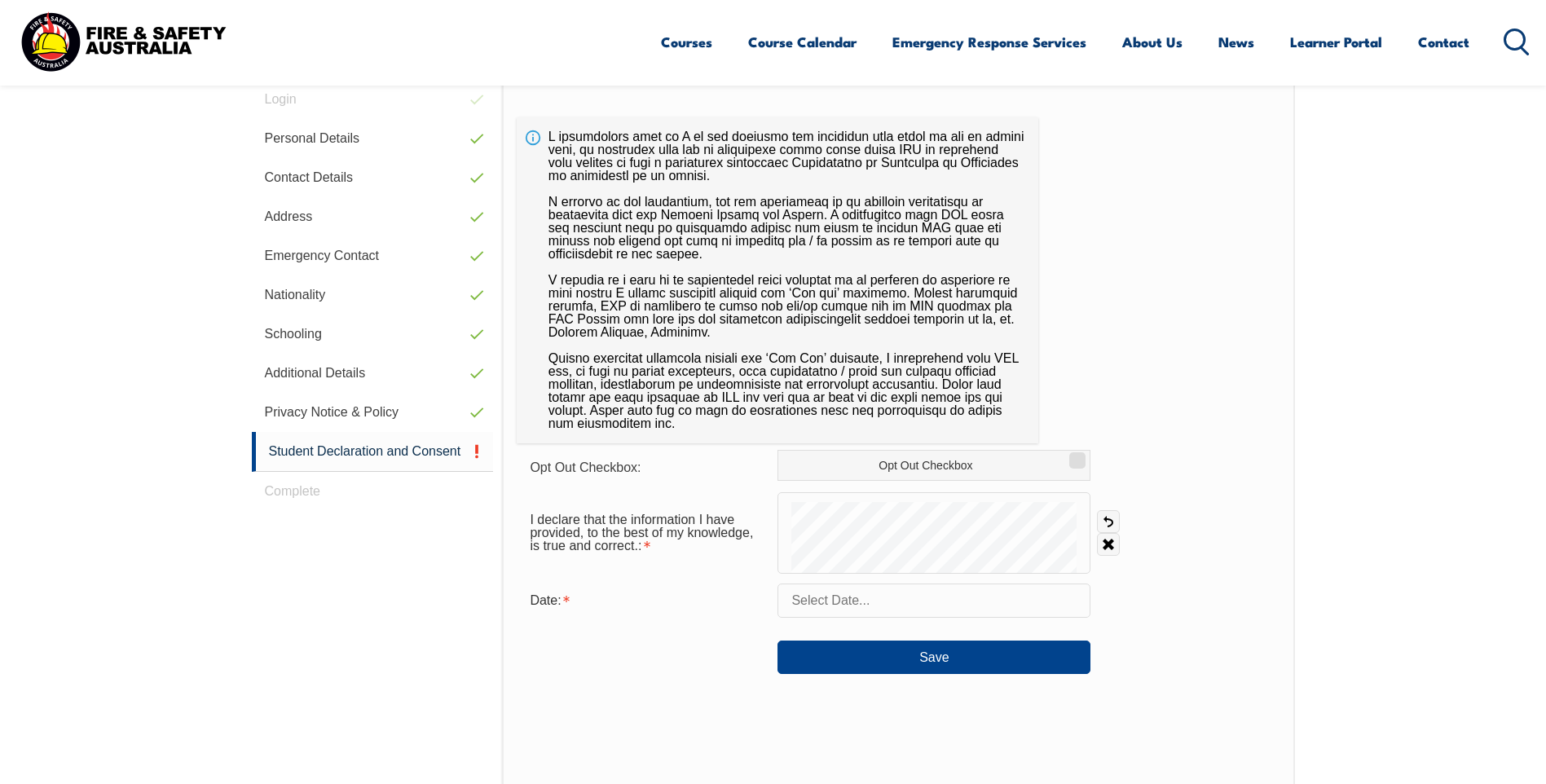
scroll to position [526, 0]
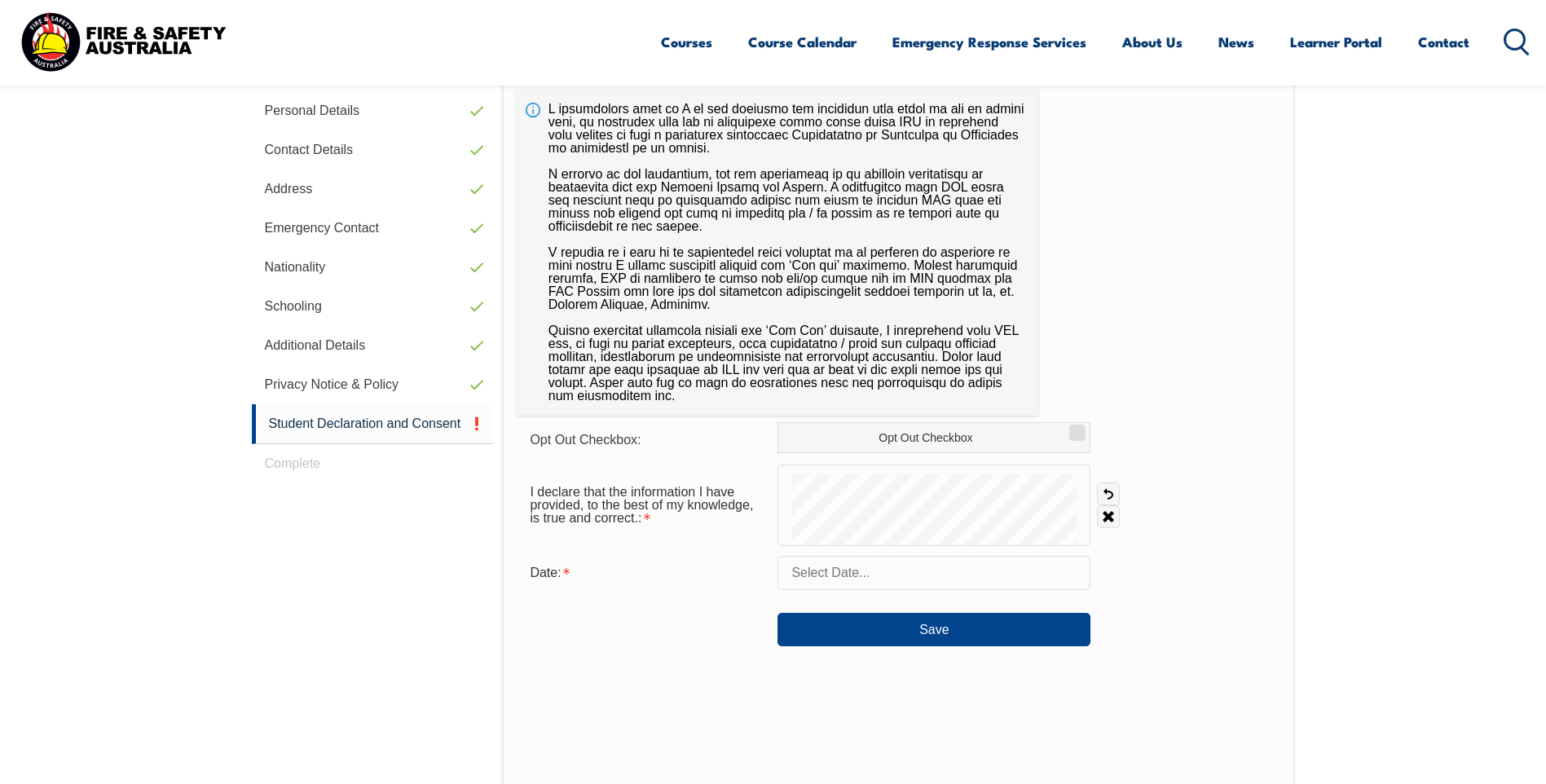
click at [889, 581] on input "text" at bounding box center [934, 572] width 313 height 34
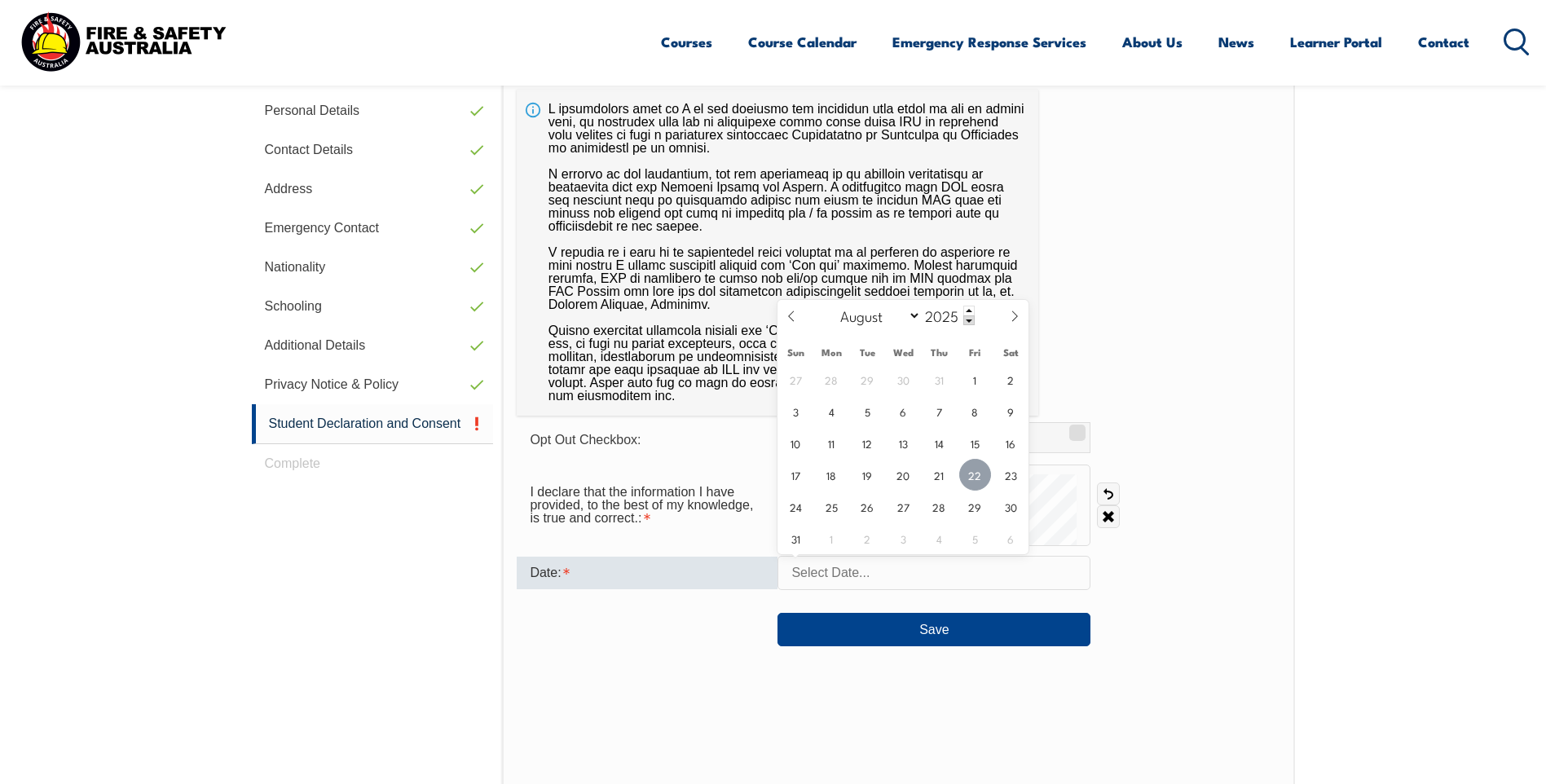
click at [975, 478] on span "22" at bounding box center [976, 475] width 32 height 32
type input "August 22, 2025"
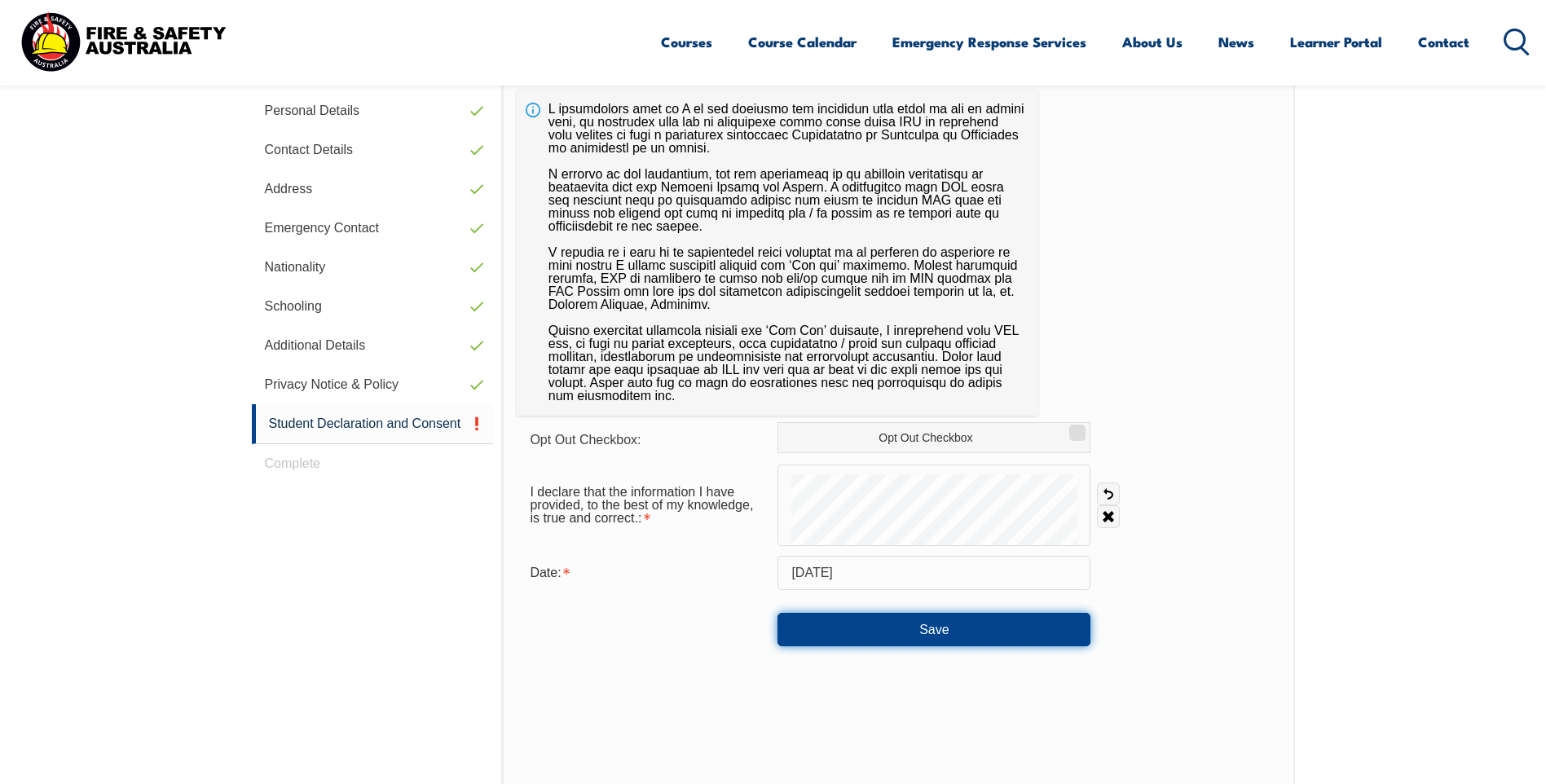
click at [925, 625] on button "Save" at bounding box center [934, 628] width 313 height 32
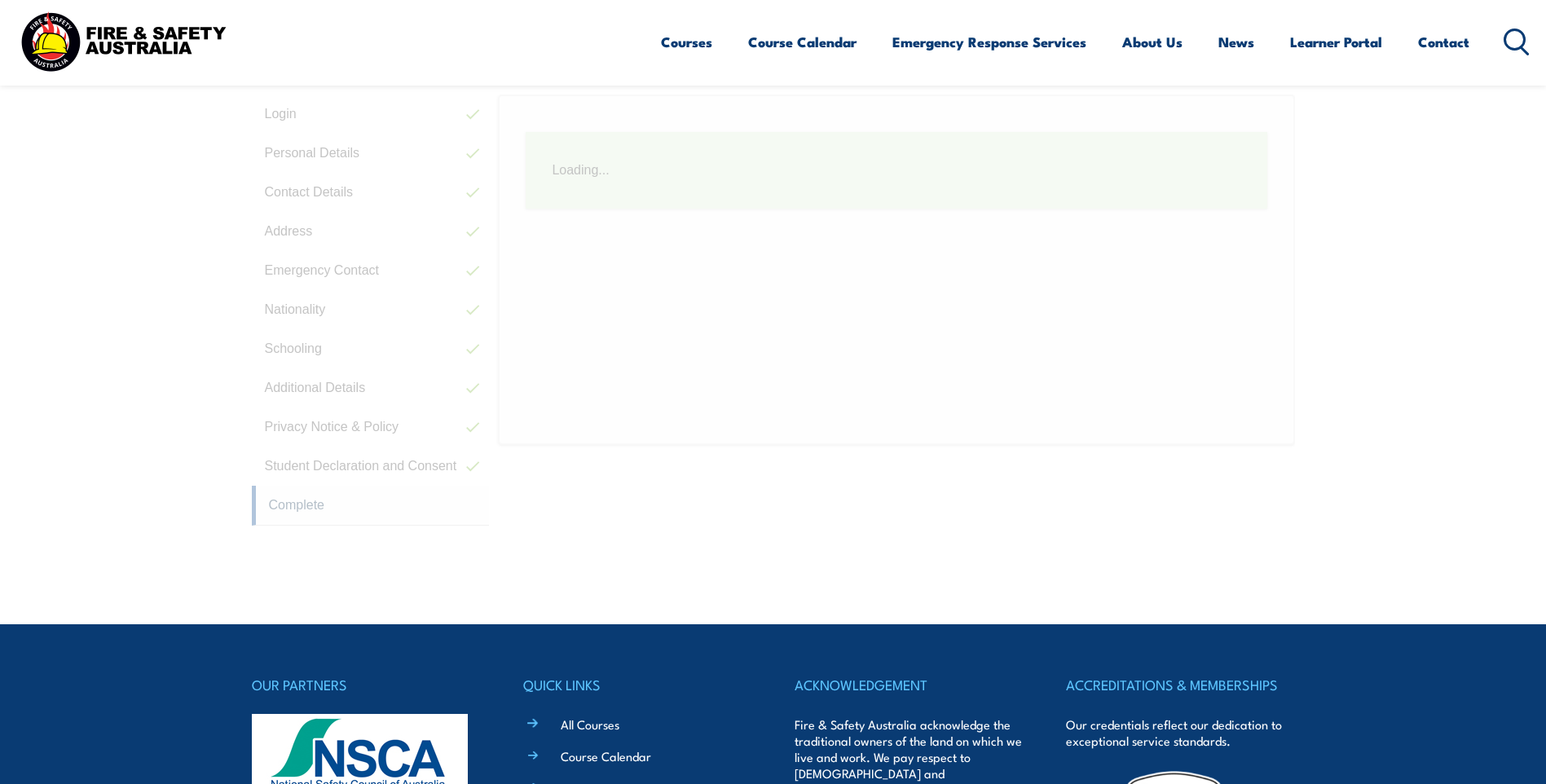
scroll to position [444, 0]
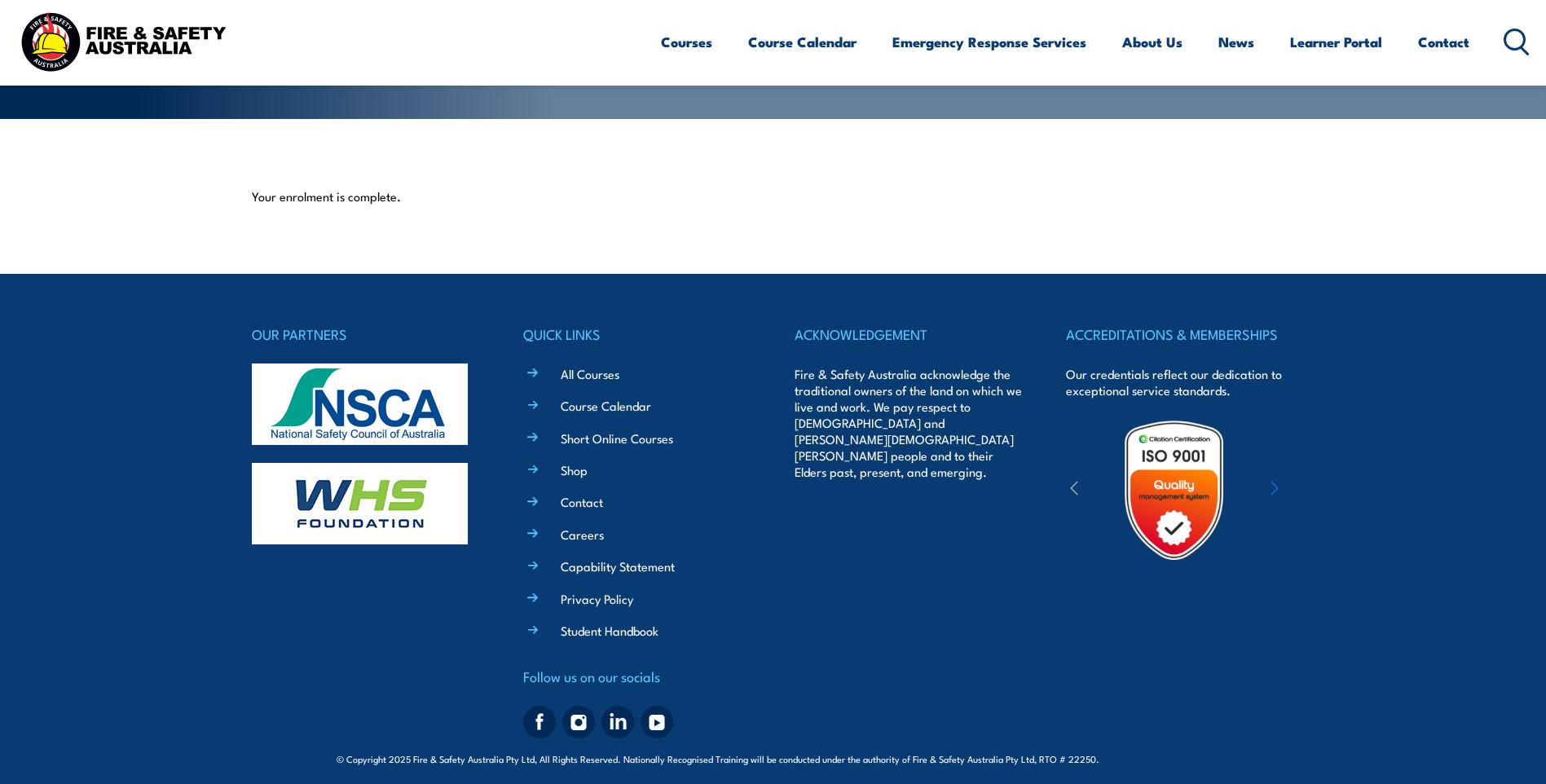
scroll to position [358, 0]
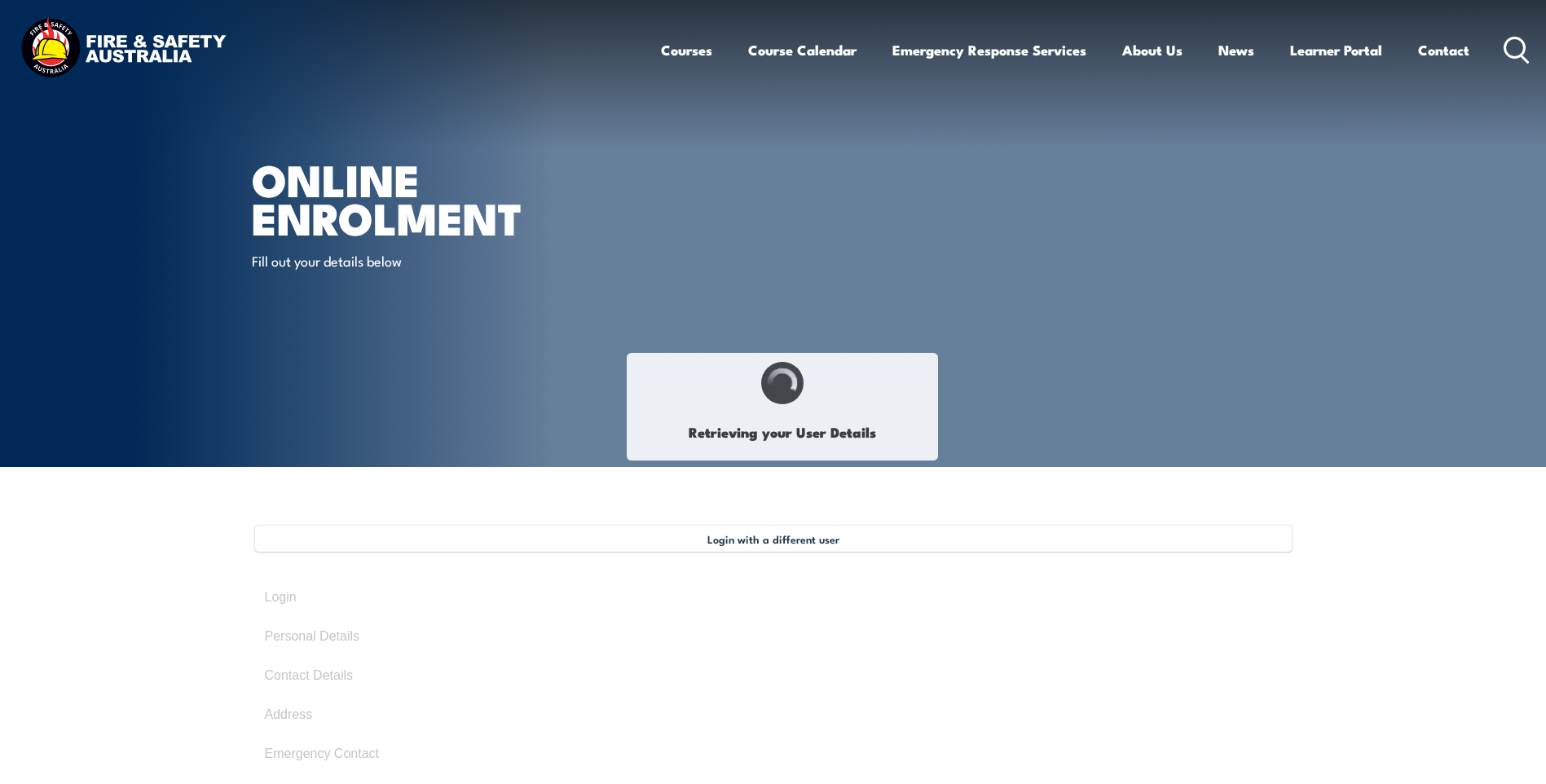
scroll to position [81, 0]
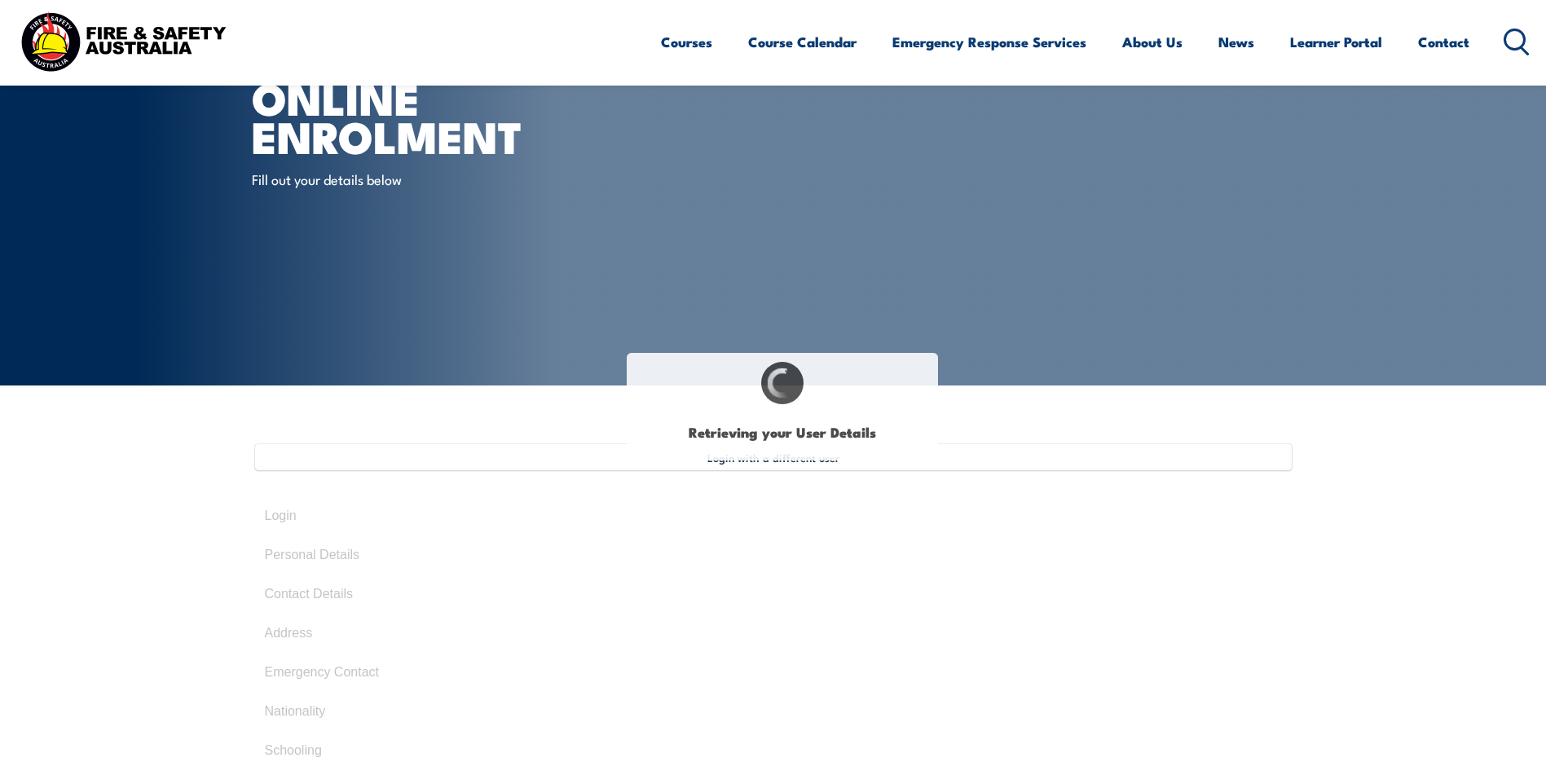
select select "Mr"
type input "Shane"
type input "Campbell"
type input "July 9, 1974"
type input "EMRG97SD8X"
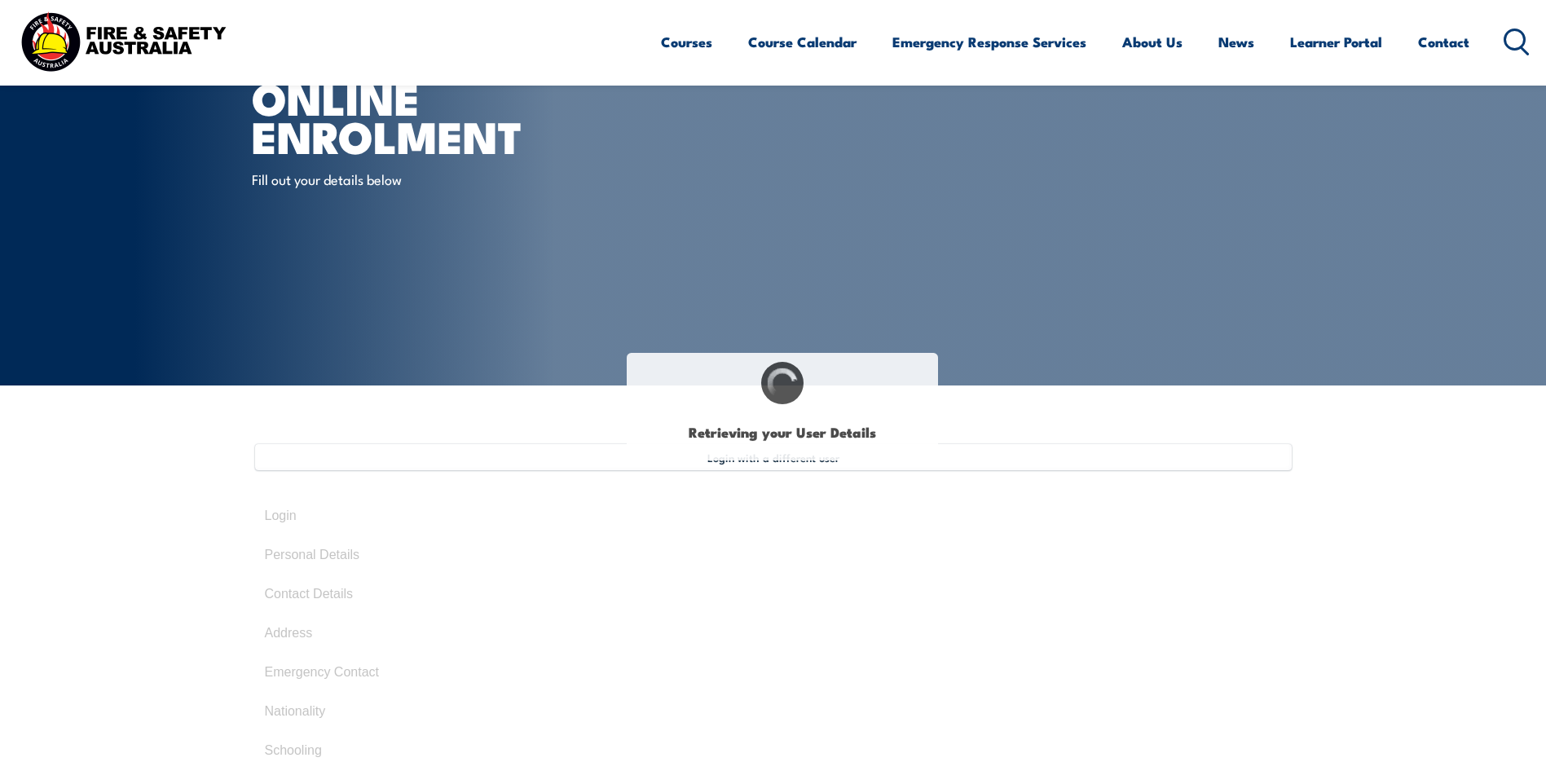
select select "M"
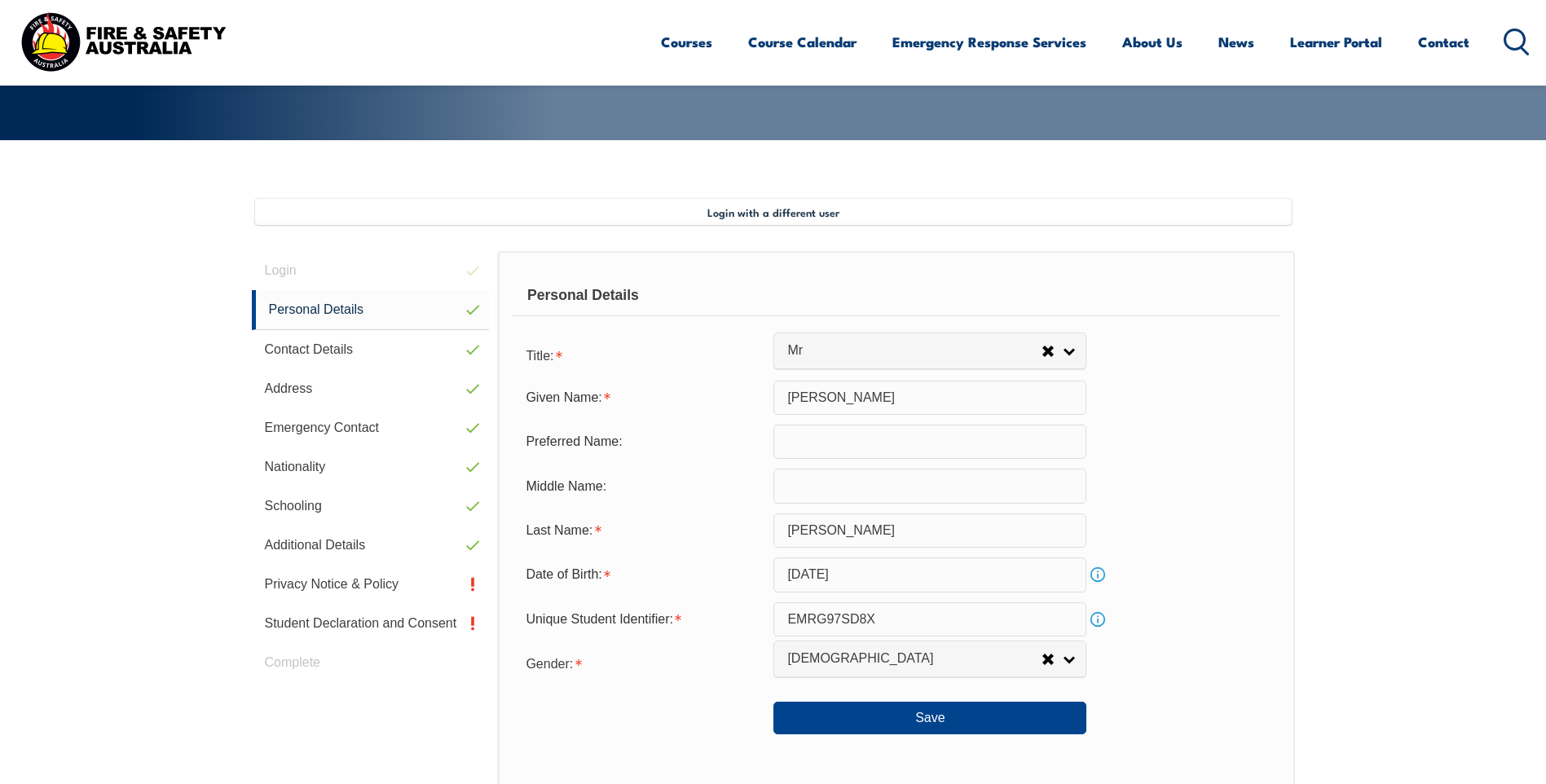
scroll to position [462, 0]
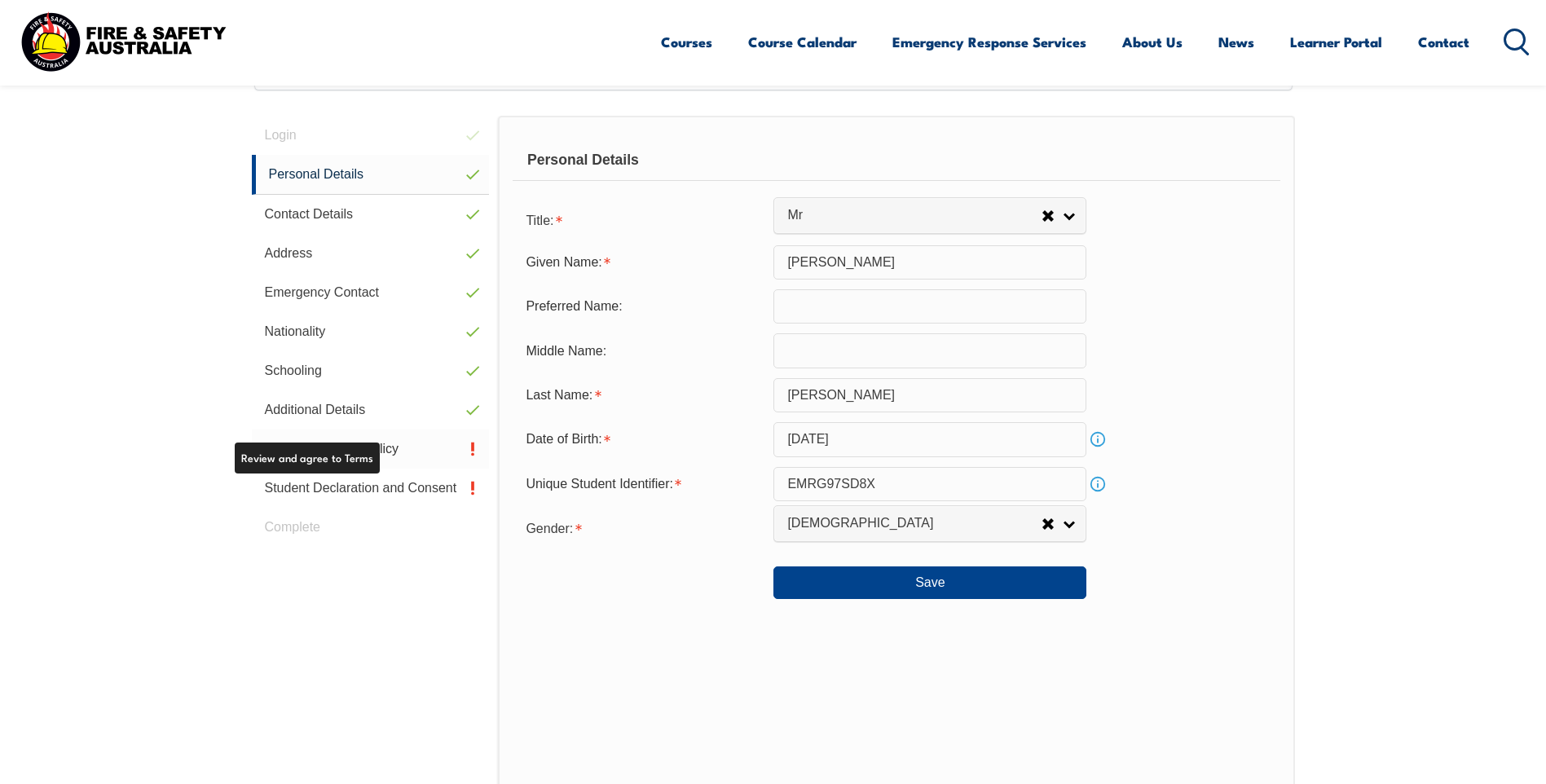
click at [356, 440] on link "Privacy Notice & Policy" at bounding box center [371, 449] width 238 height 39
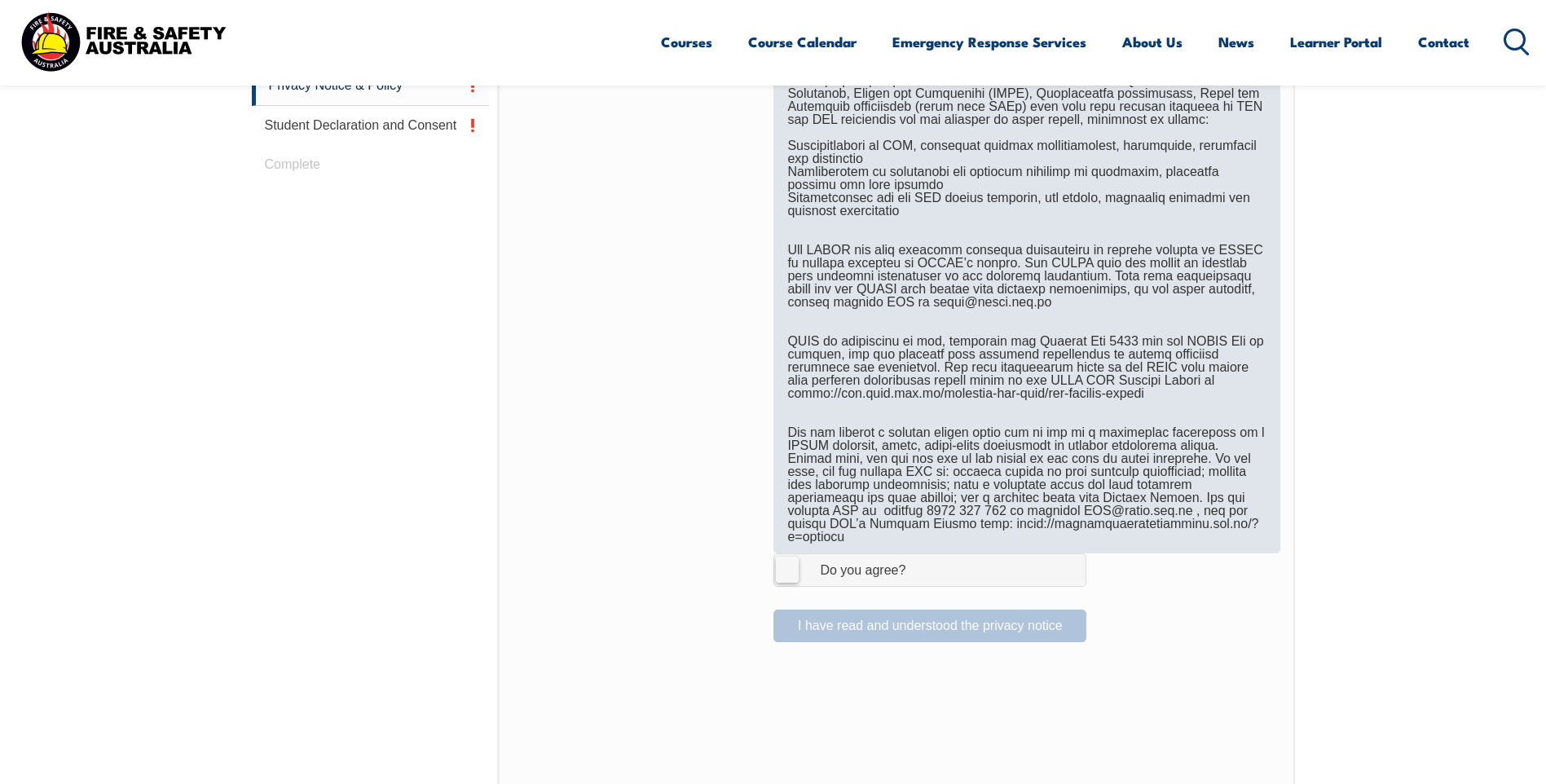
scroll to position [932, 0]
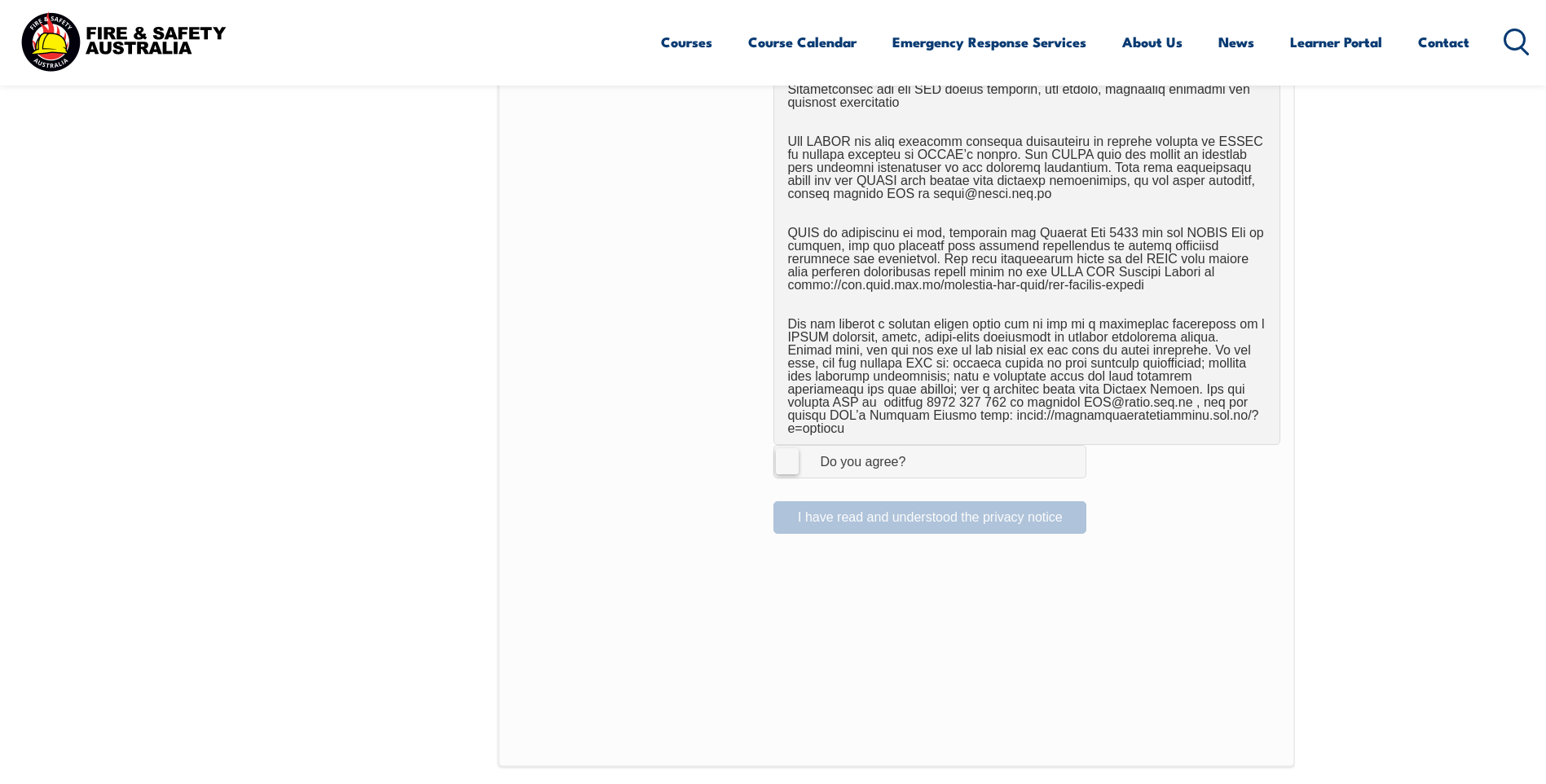
click at [783, 445] on label "I Agree Do you agree?" at bounding box center [930, 461] width 313 height 32
click at [918, 445] on input "I Agree Do you agree?" at bounding box center [932, 460] width 28 height 31
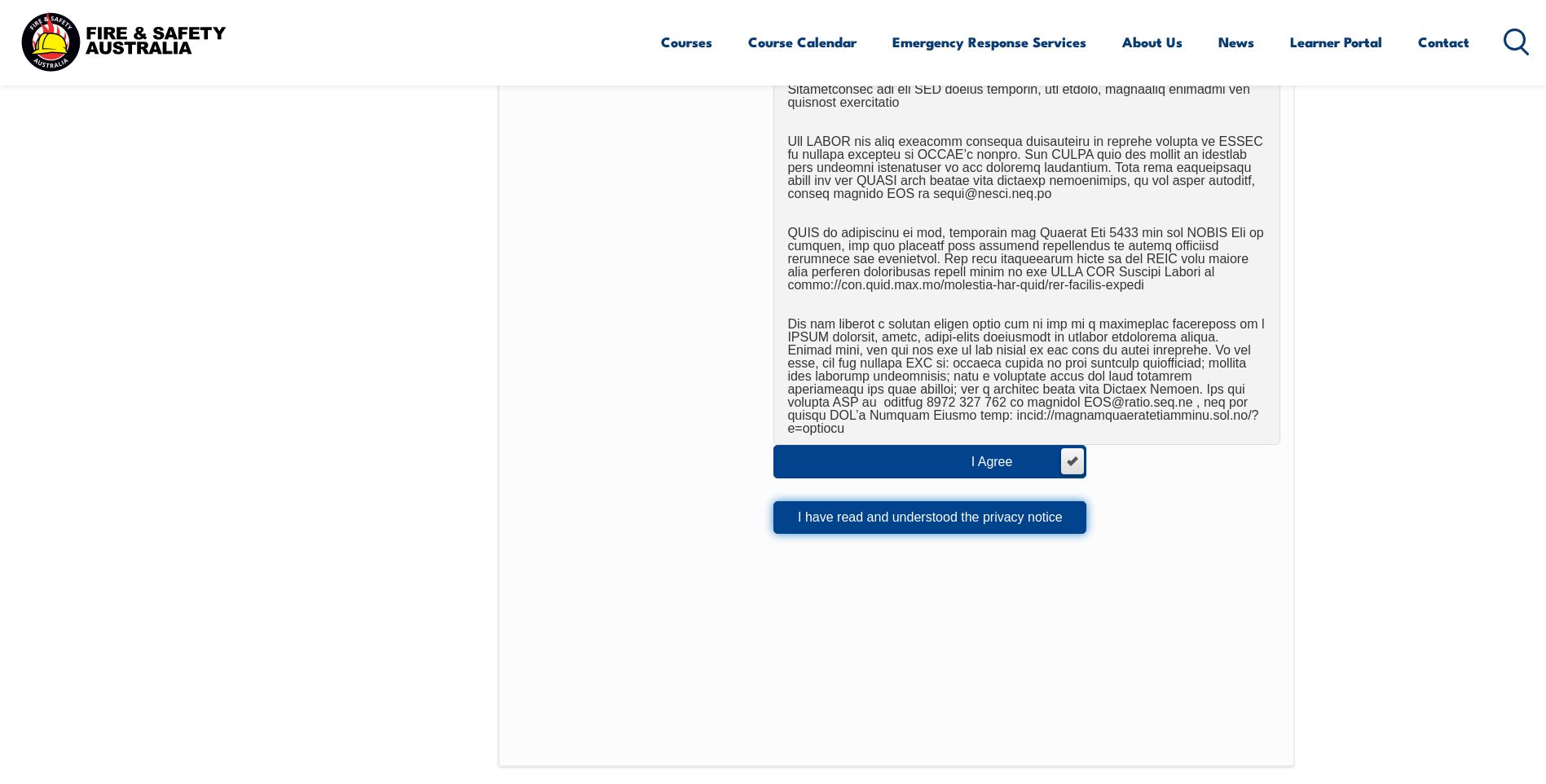
click at [883, 505] on button "I have read and understood the privacy notice" at bounding box center [930, 517] width 313 height 32
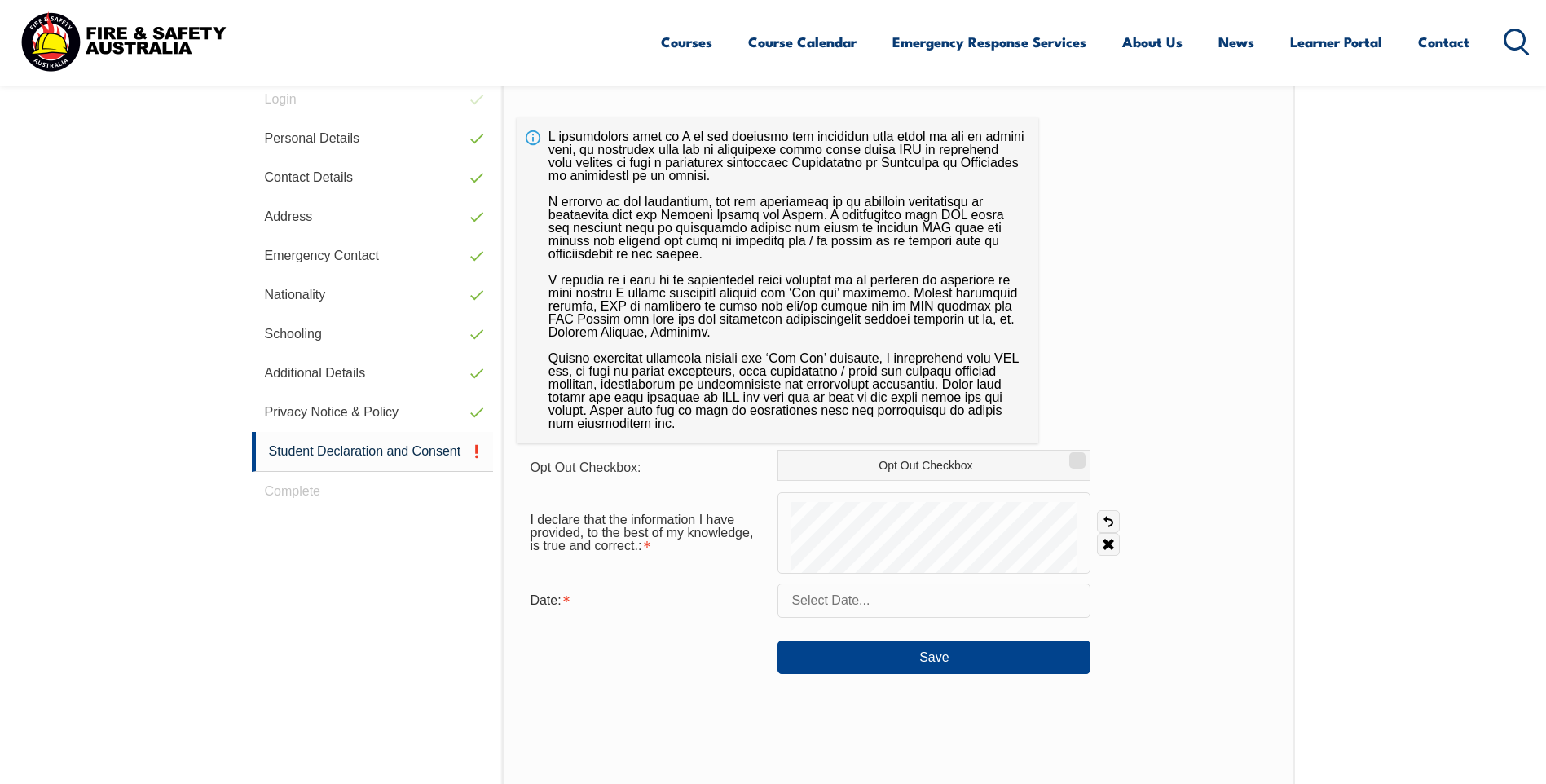
scroll to position [526, 0]
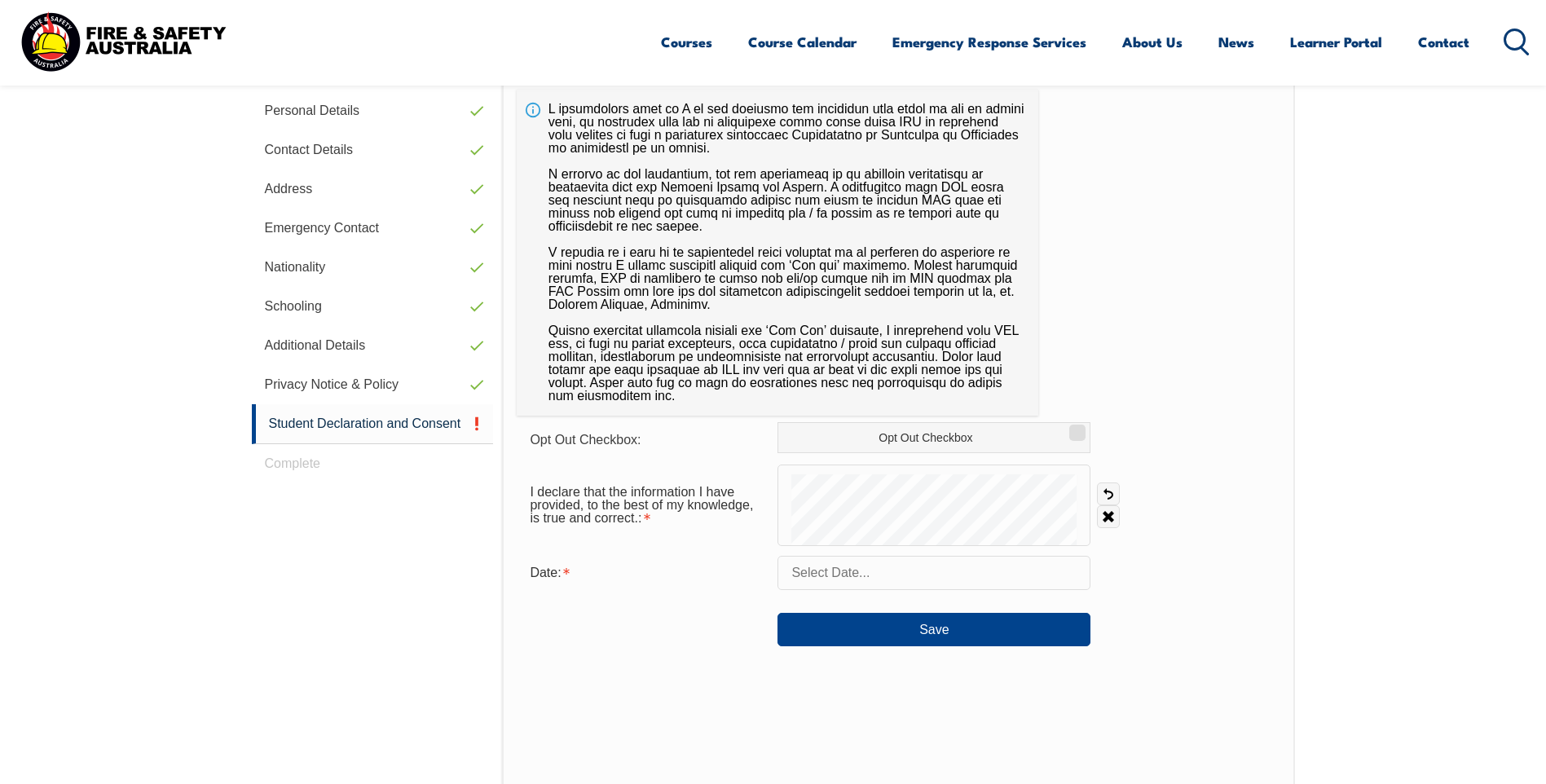
click at [951, 574] on input "text" at bounding box center [934, 572] width 313 height 34
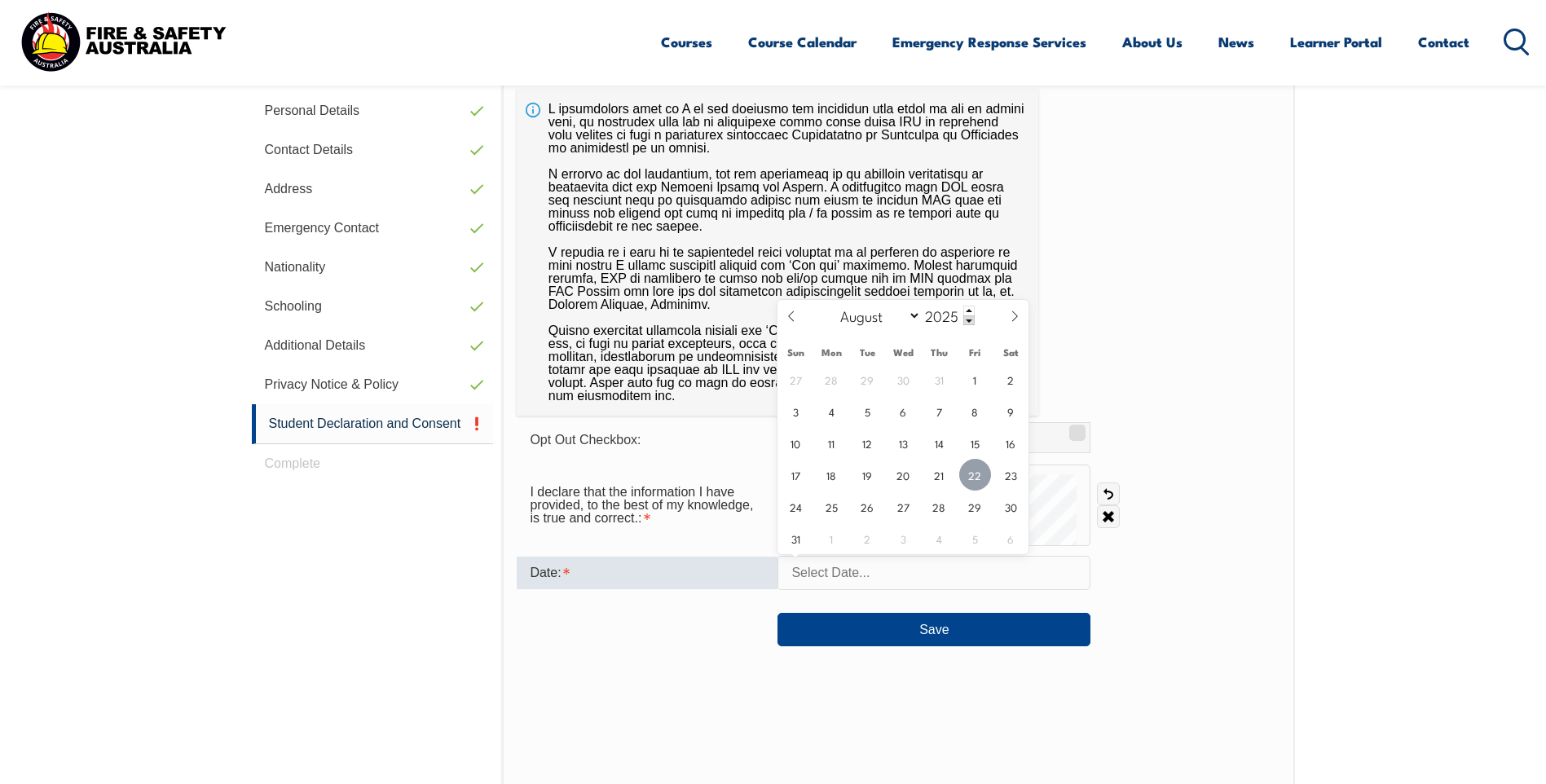
click at [976, 472] on span "22" at bounding box center [976, 475] width 32 height 32
type input "August 22, 2025"
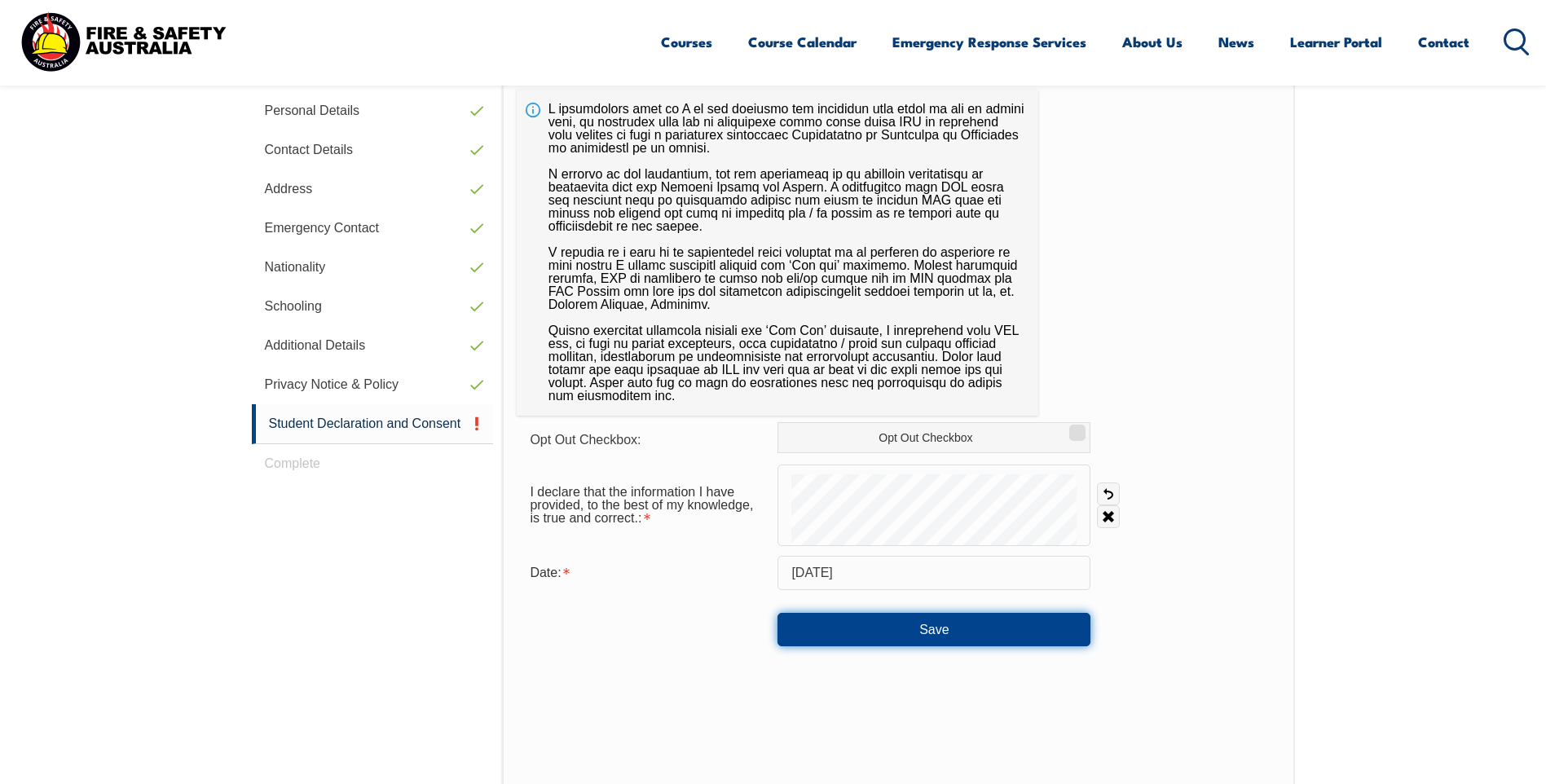
click at [971, 632] on button "Save" at bounding box center [934, 628] width 313 height 32
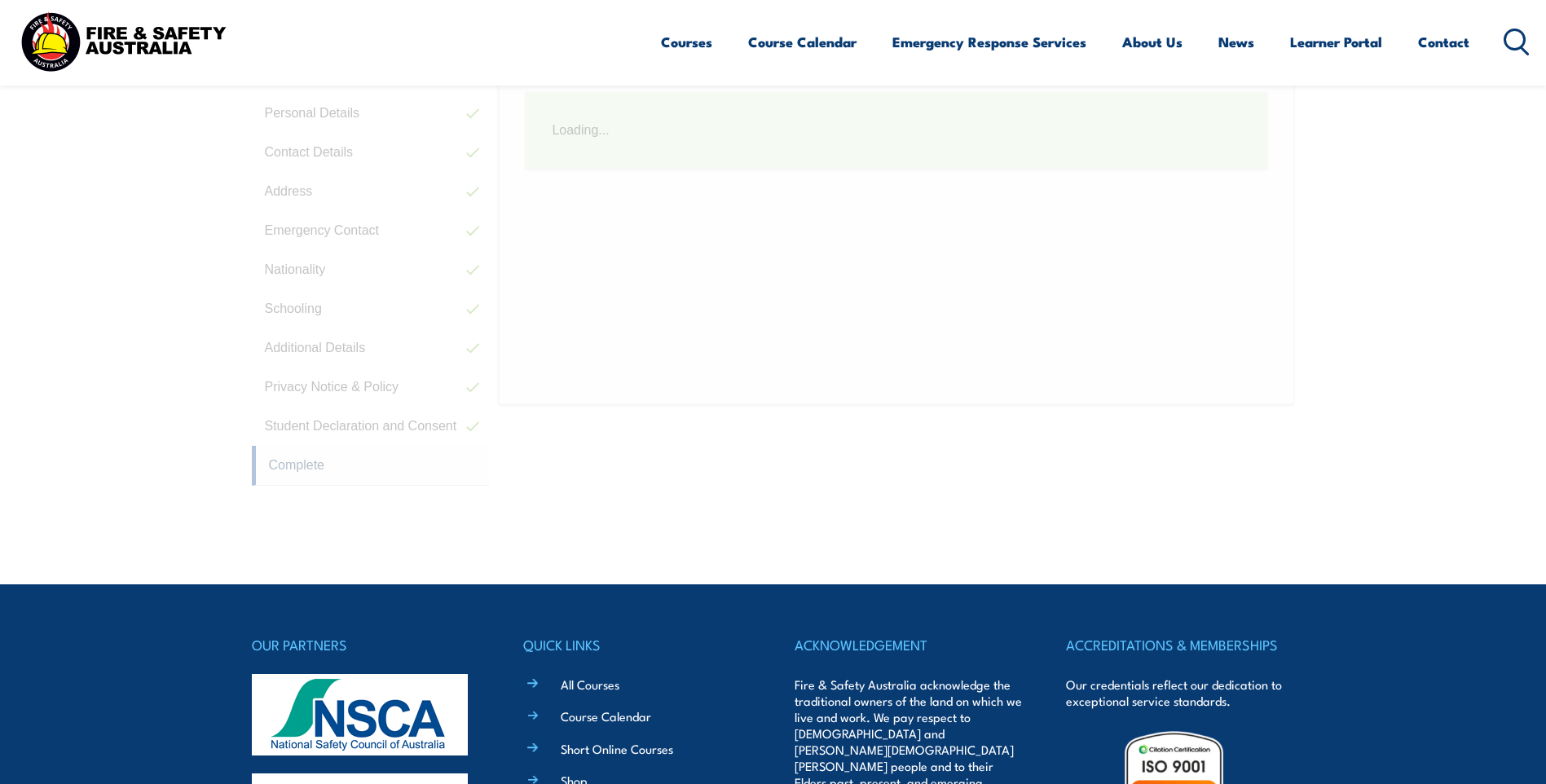
scroll to position [444, 0]
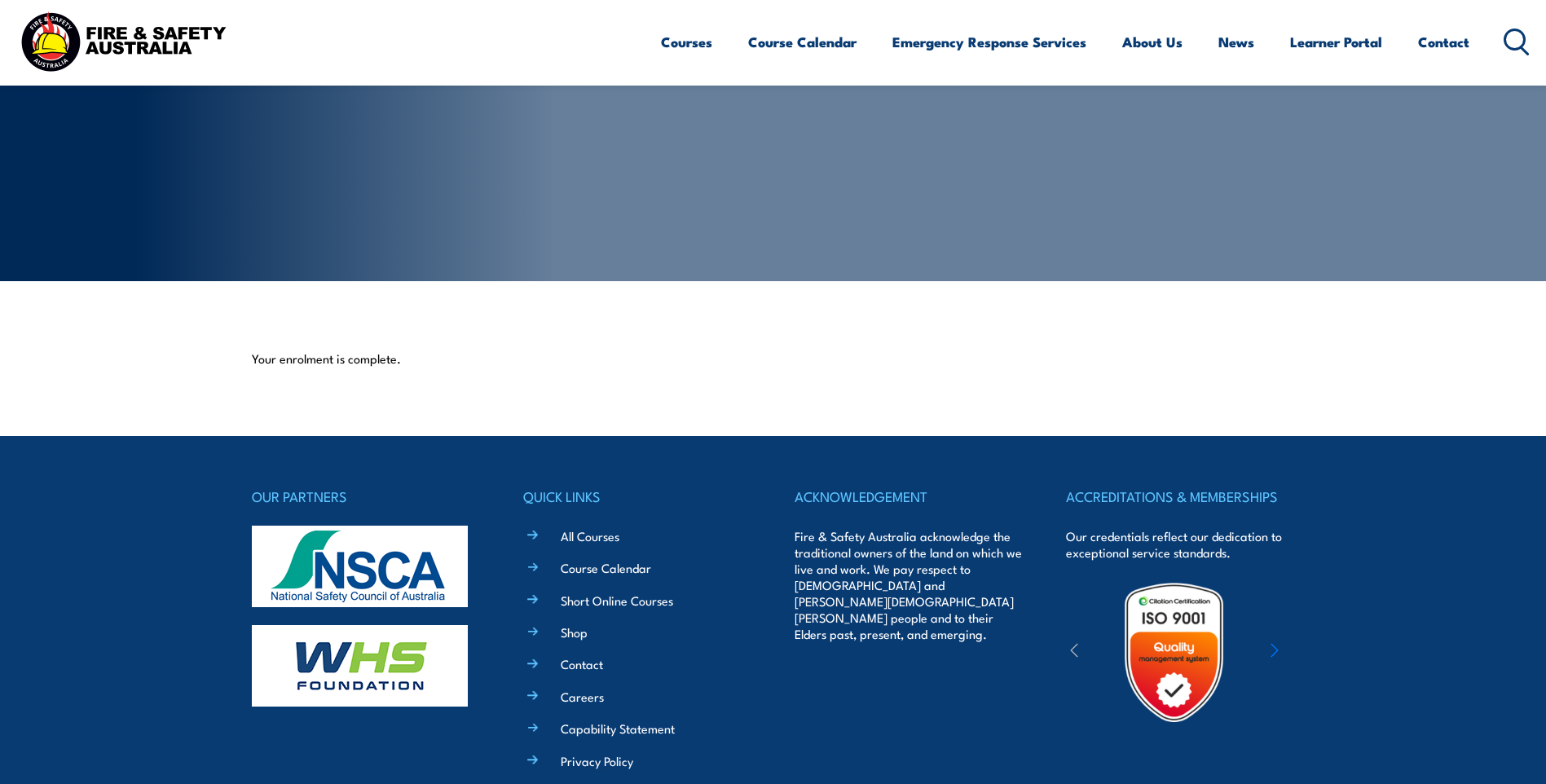
scroll to position [32, 0]
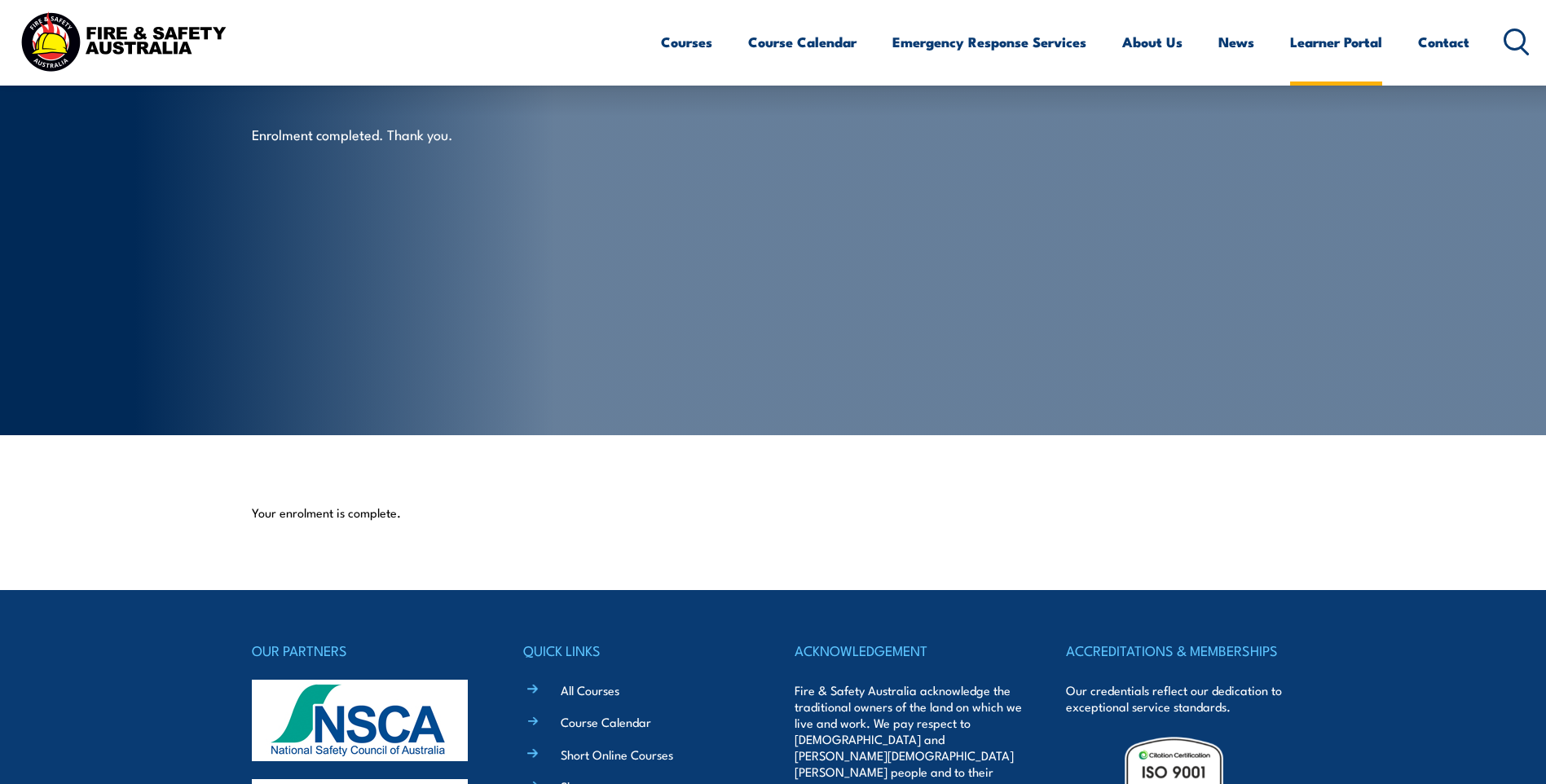
click at [1340, 32] on link "Learner Portal" at bounding box center [1336, 42] width 92 height 43
